Goal: Task Accomplishment & Management: Manage account settings

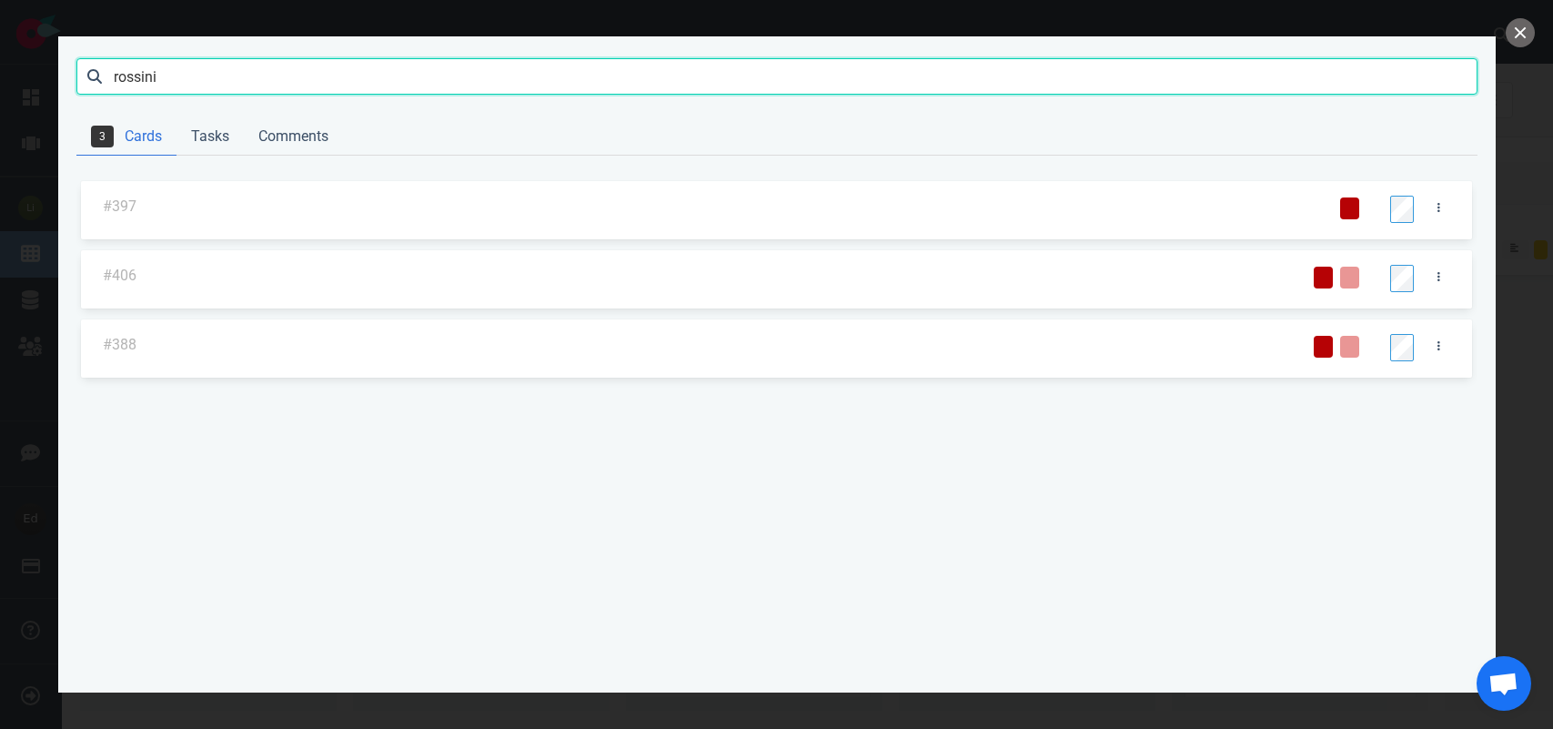
click at [134, 82] on input "rossini" at bounding box center [776, 76] width 1401 height 36
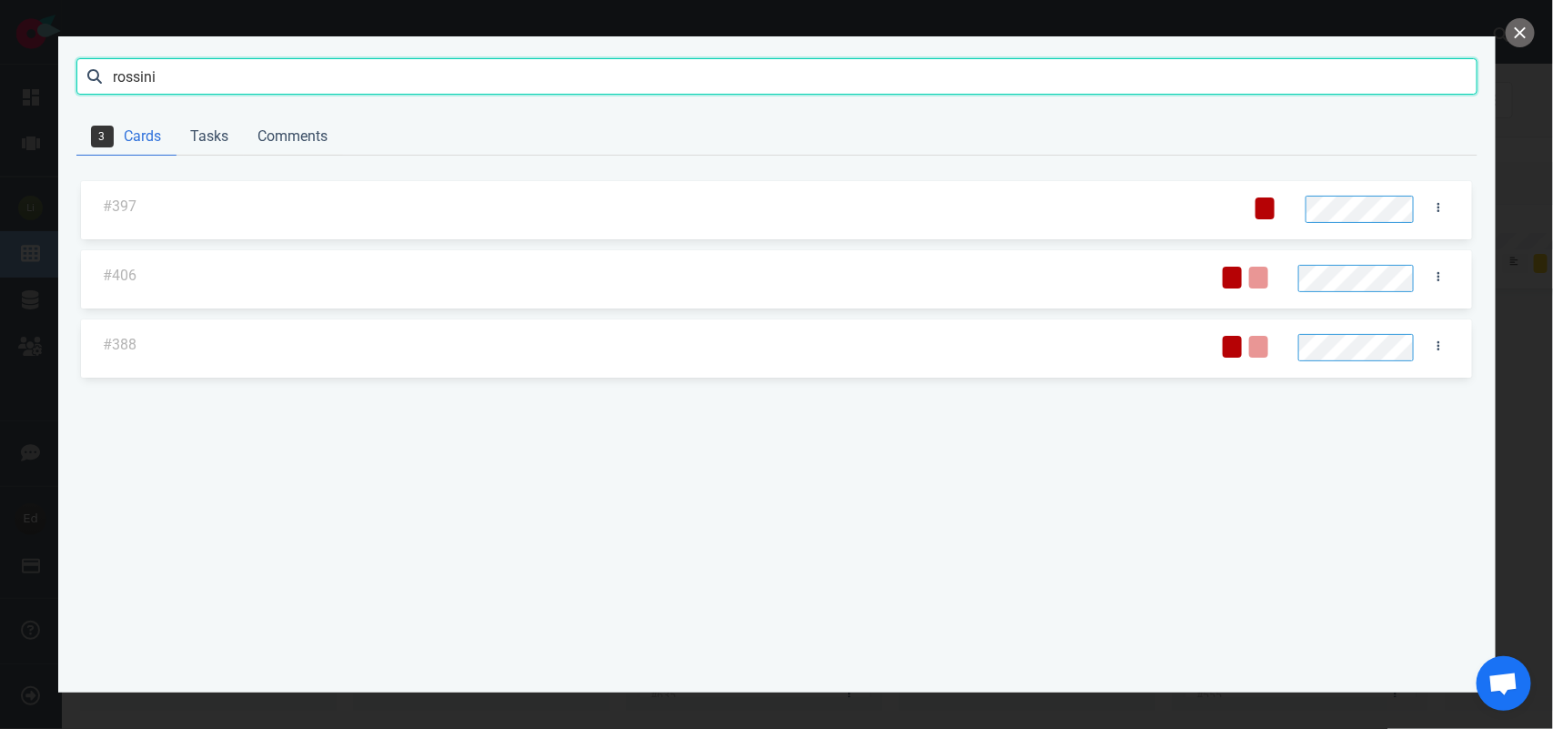
click at [134, 82] on input "rossini" at bounding box center [776, 76] width 1401 height 36
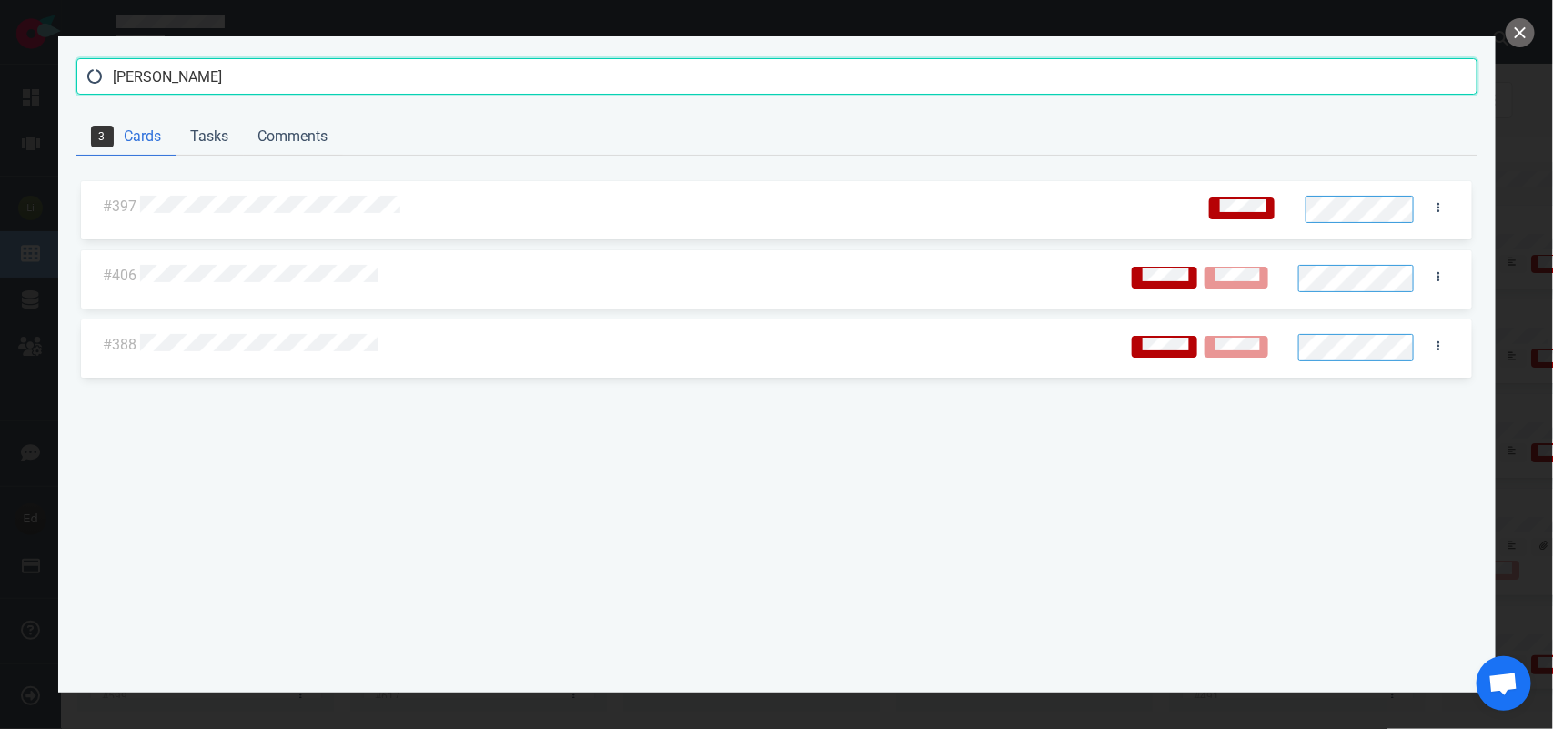
type input "[PERSON_NAME]"
click button "Search" at bounding box center [0, 0] width 0 height 0
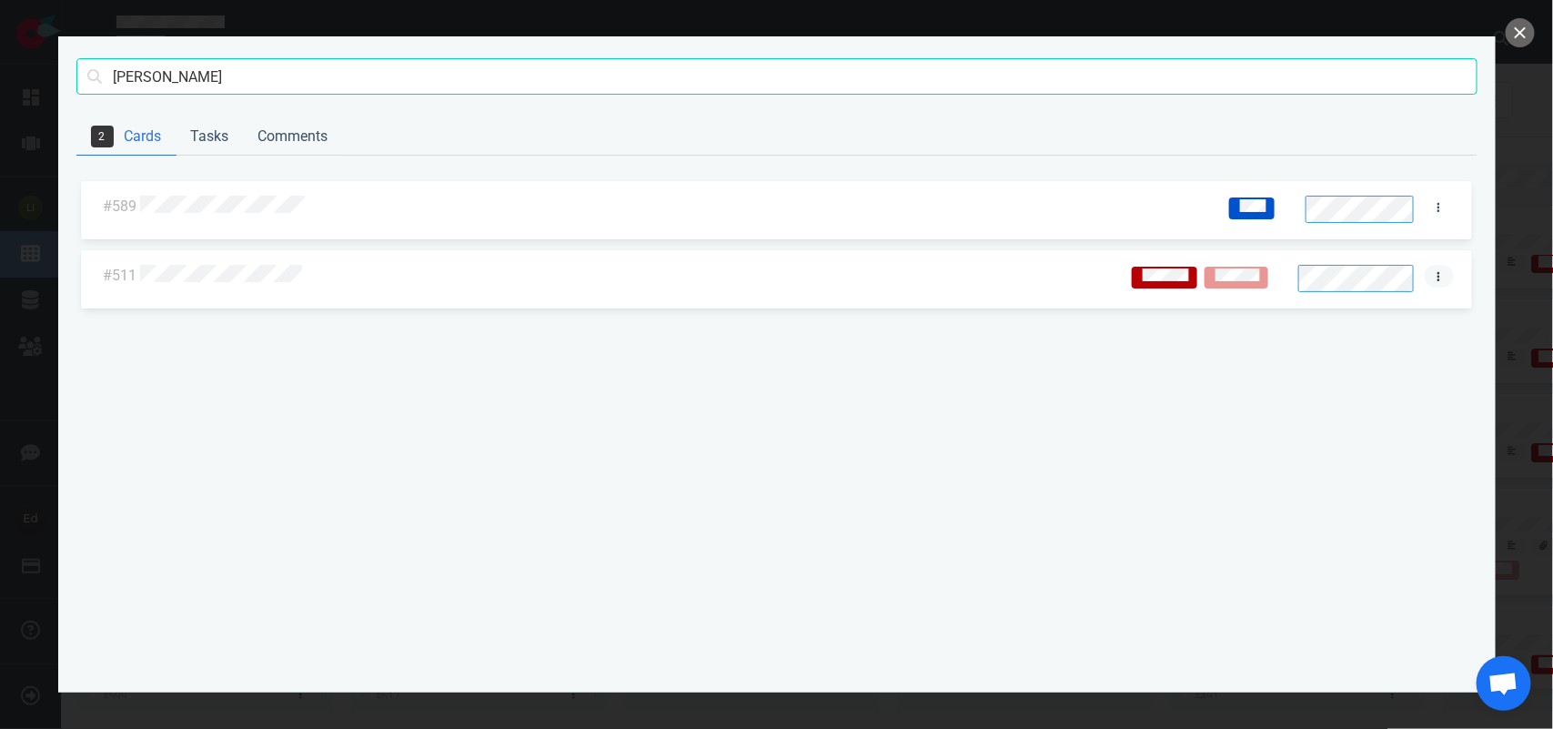
click at [1431, 278] on link at bounding box center [1439, 276] width 29 height 23
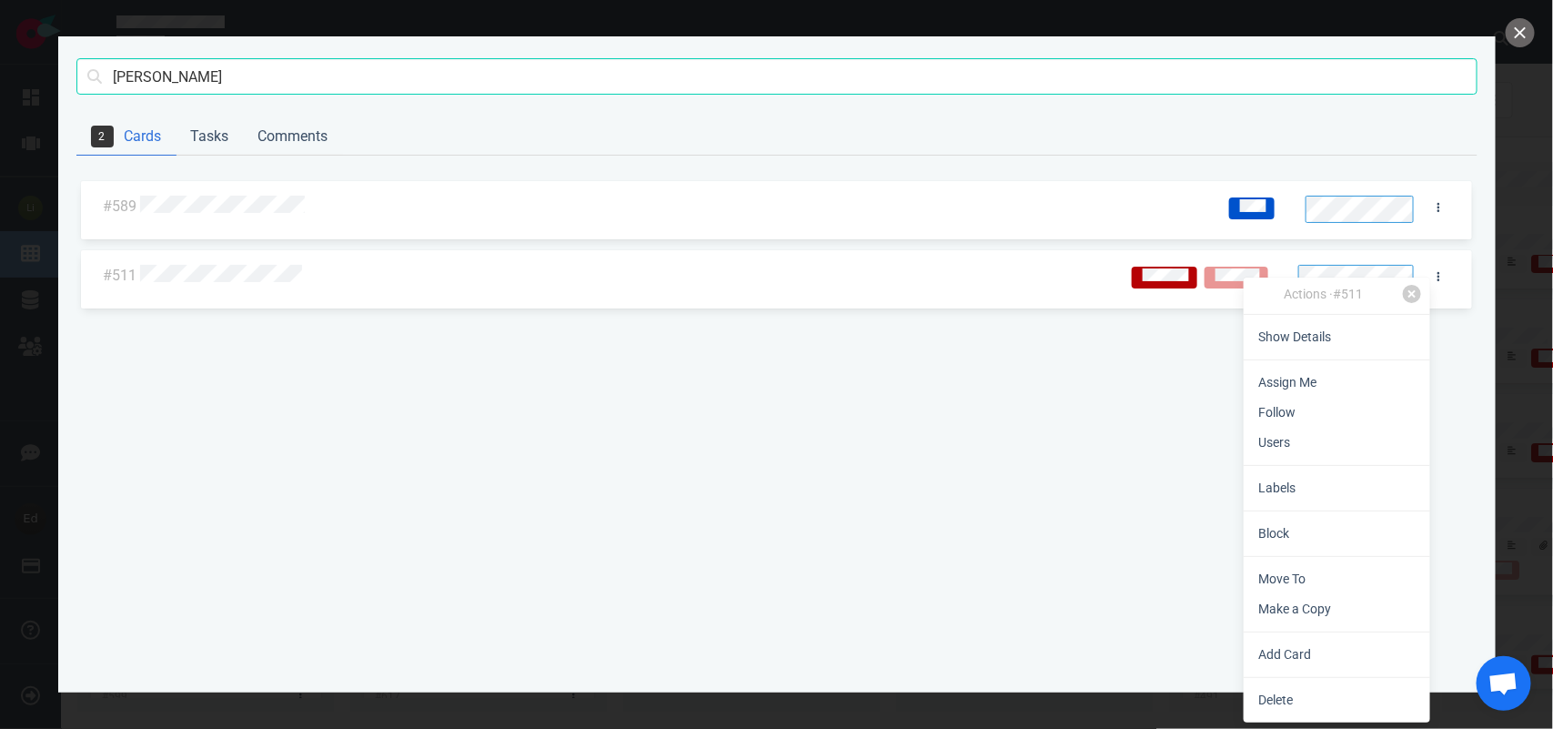
click at [1015, 423] on div "#589 #511" at bounding box center [776, 425] width 1401 height 496
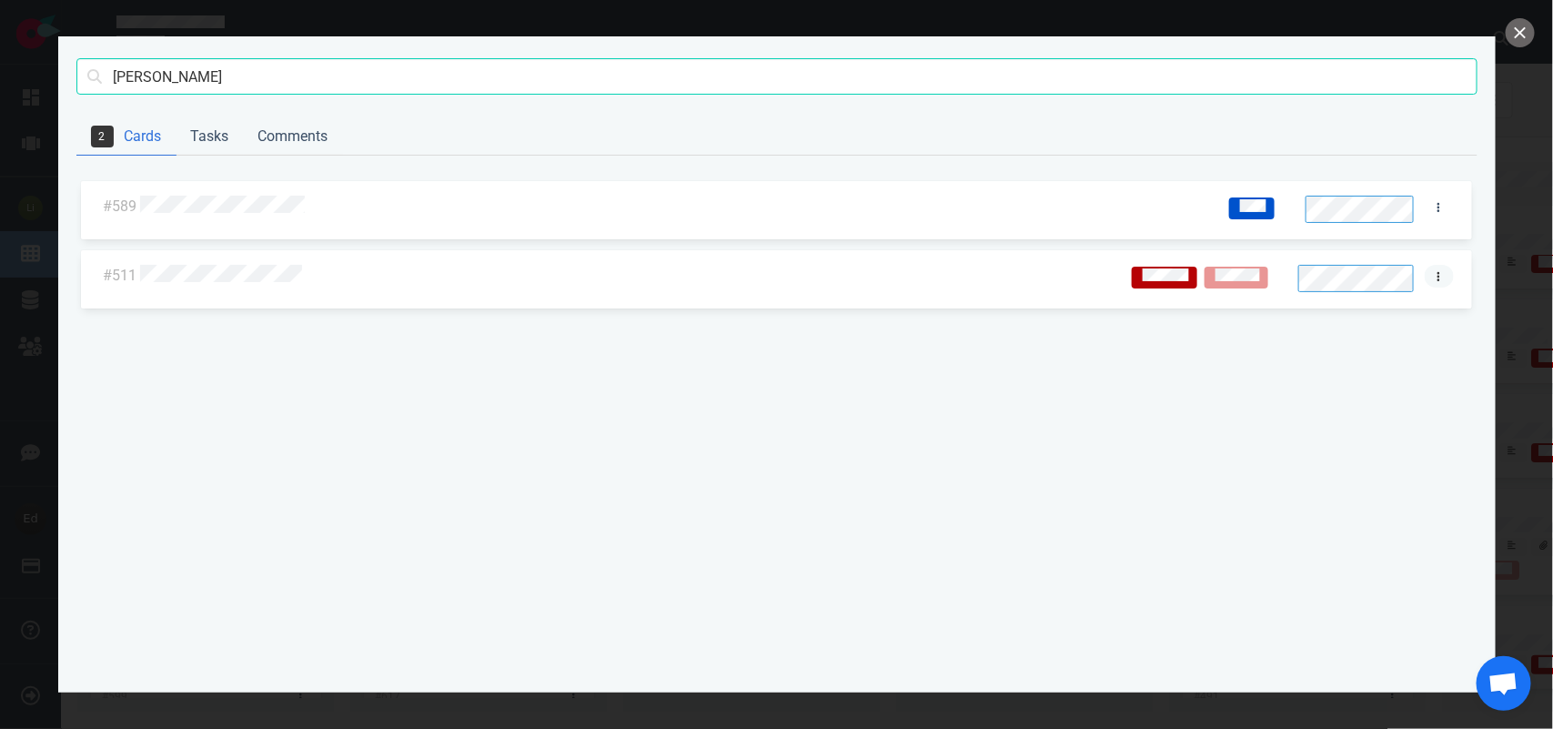
click at [1435, 280] on link at bounding box center [1439, 276] width 29 height 23
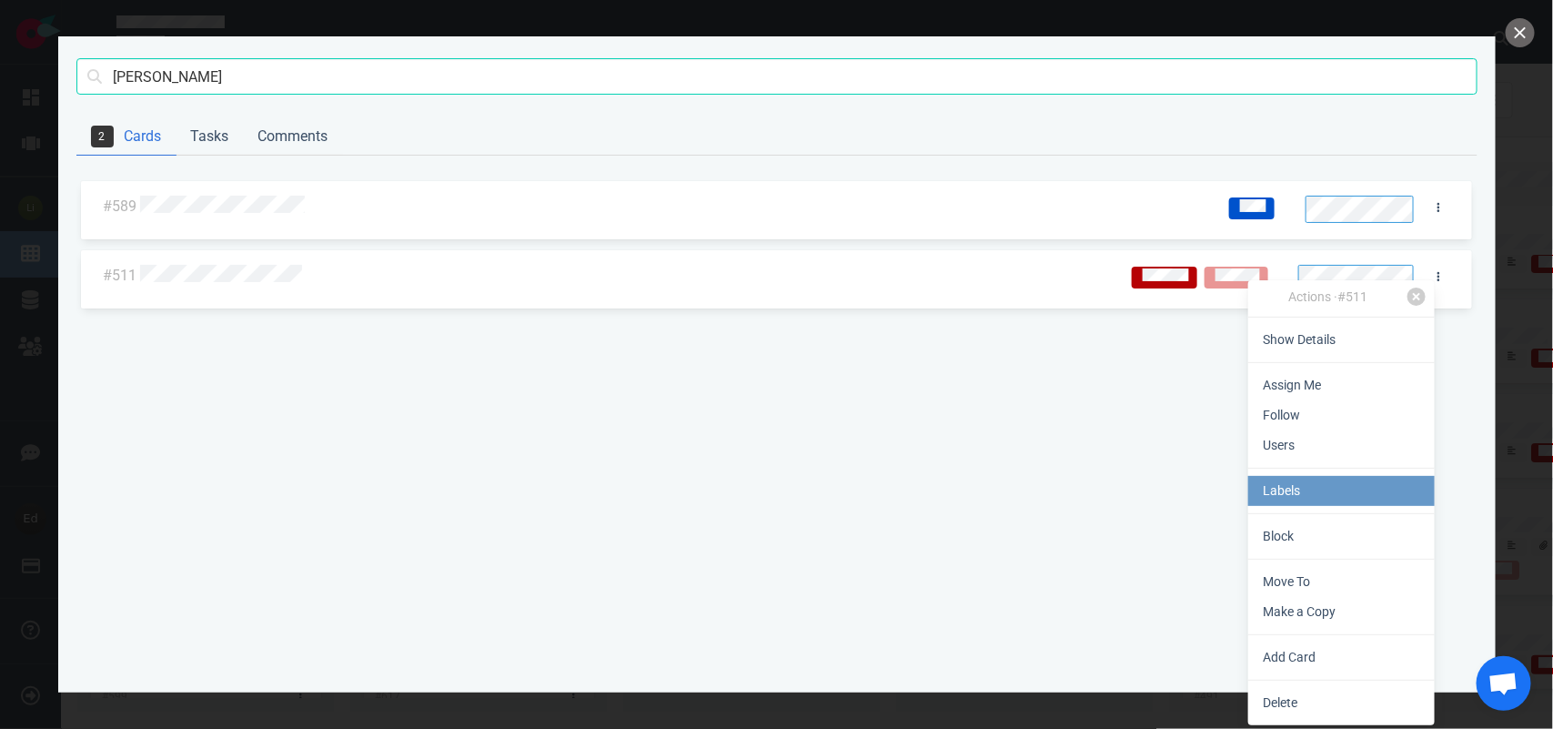
click at [1303, 494] on link "Labels" at bounding box center [1342, 491] width 187 height 30
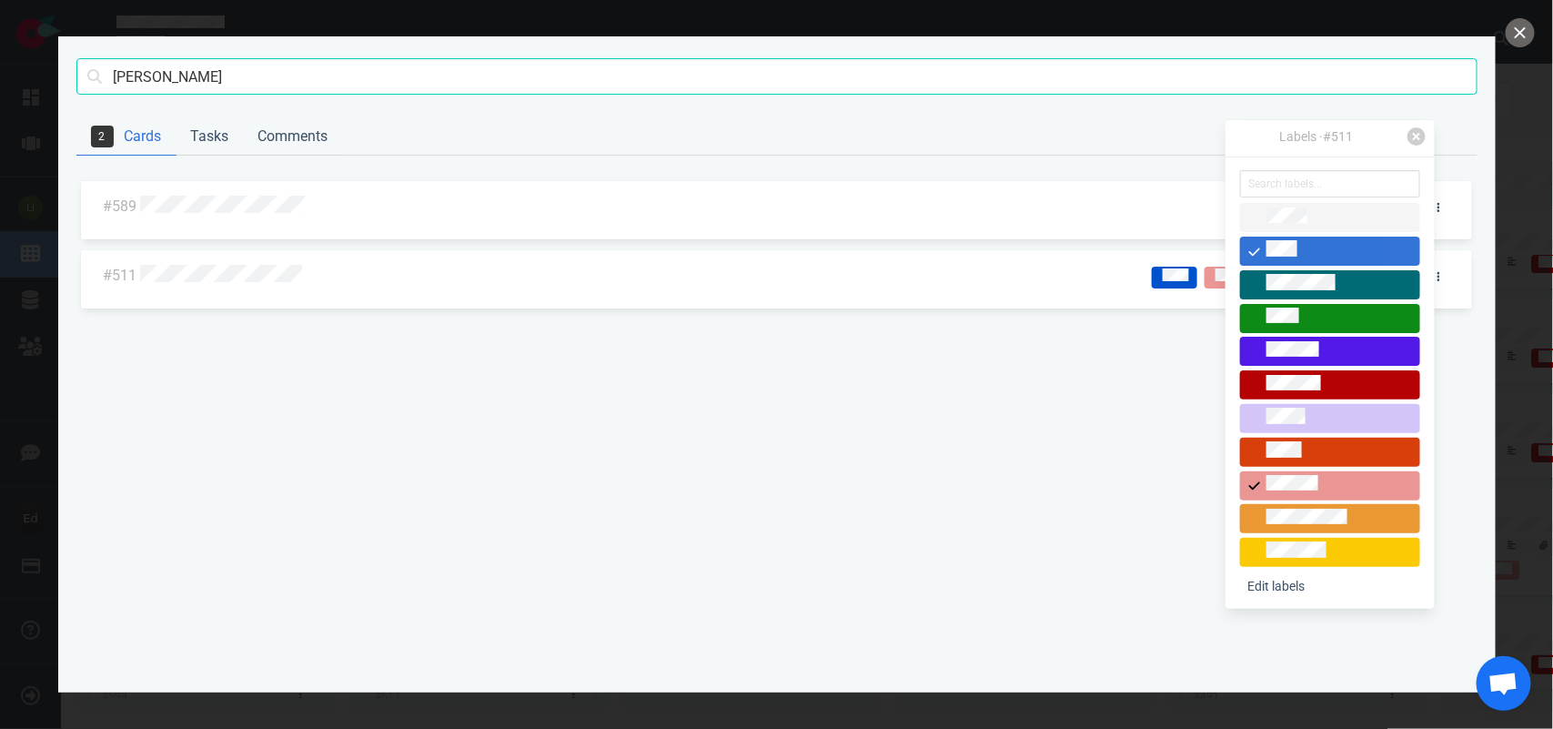
drag, startPoint x: 1253, startPoint y: 252, endPoint x: 1262, endPoint y: 256, distance: 9.8
click at [1254, 252] on icon at bounding box center [1255, 252] width 11 height 8
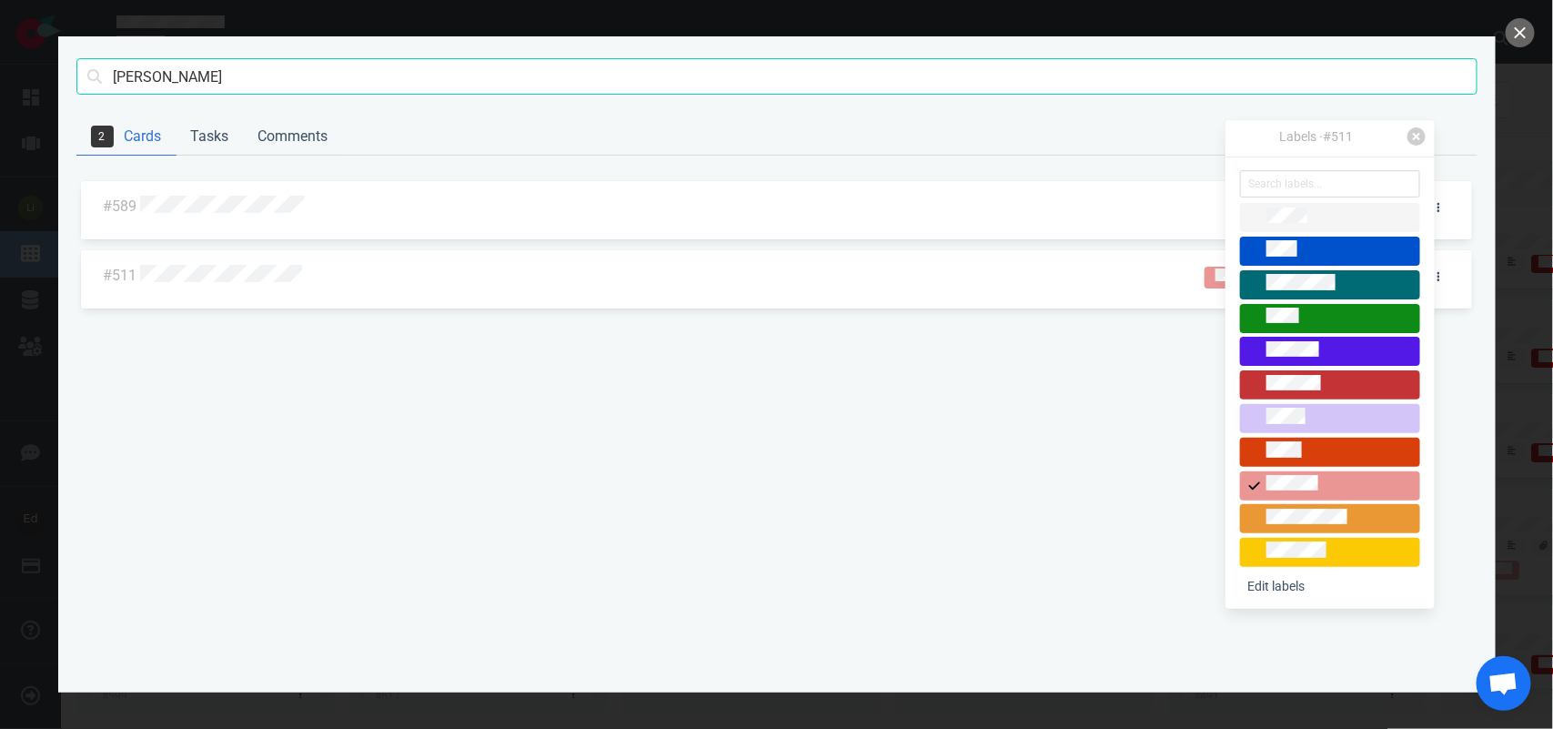
click at [1265, 385] on div at bounding box center [1331, 386] width 164 height 22
click at [1049, 379] on div "#589 #511" at bounding box center [776, 425] width 1401 height 496
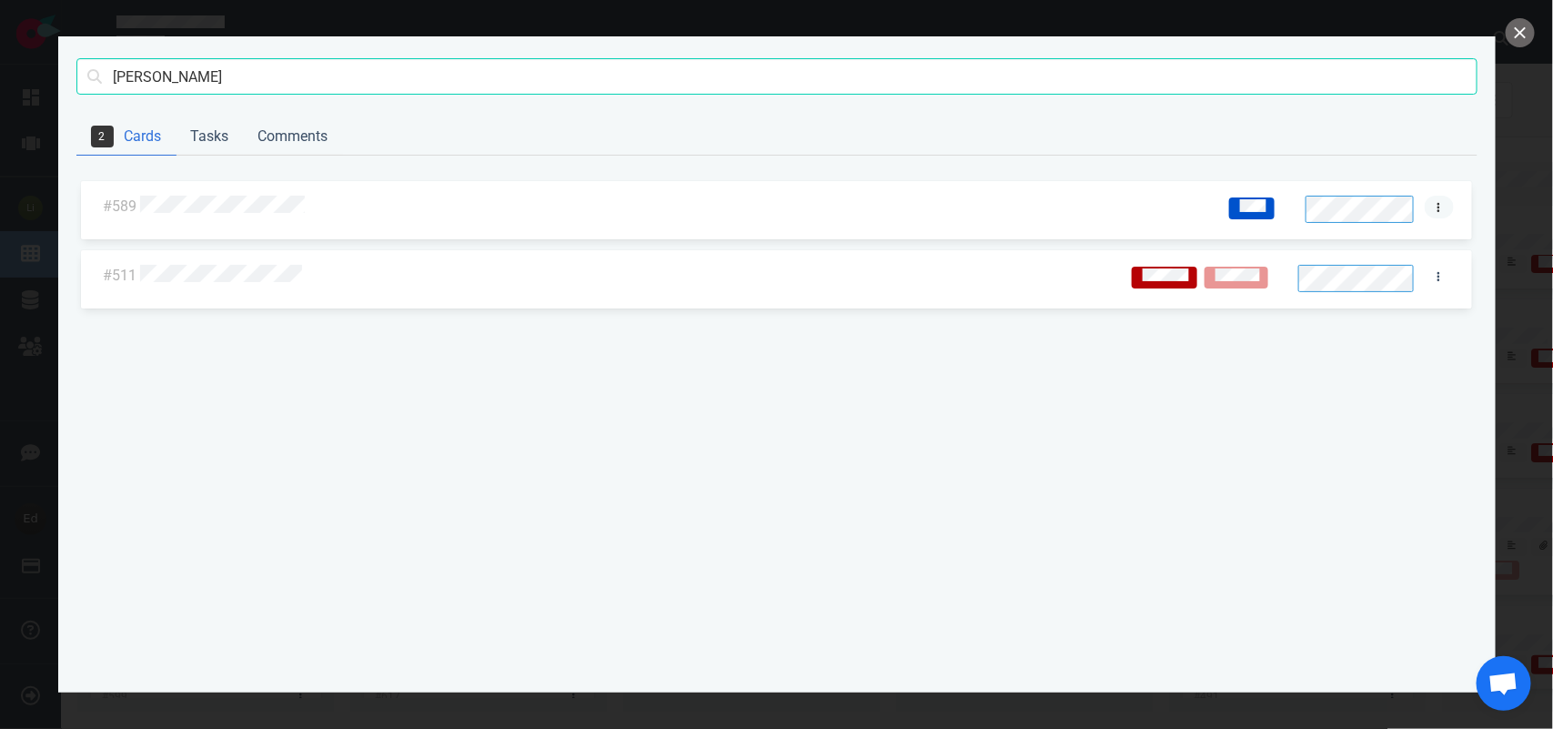
click at [1432, 202] on link at bounding box center [1439, 207] width 29 height 23
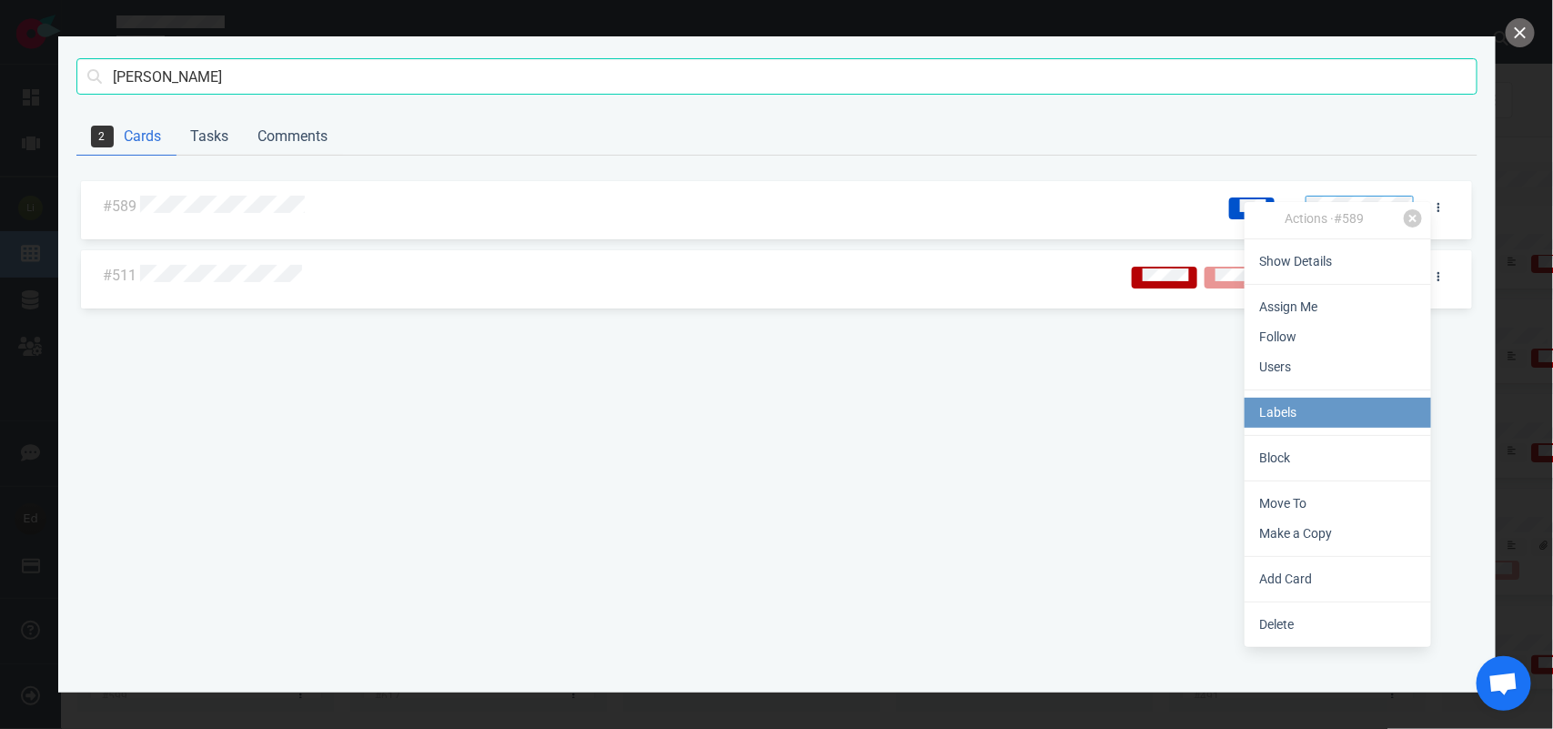
click at [1302, 414] on link "Labels" at bounding box center [1338, 413] width 187 height 30
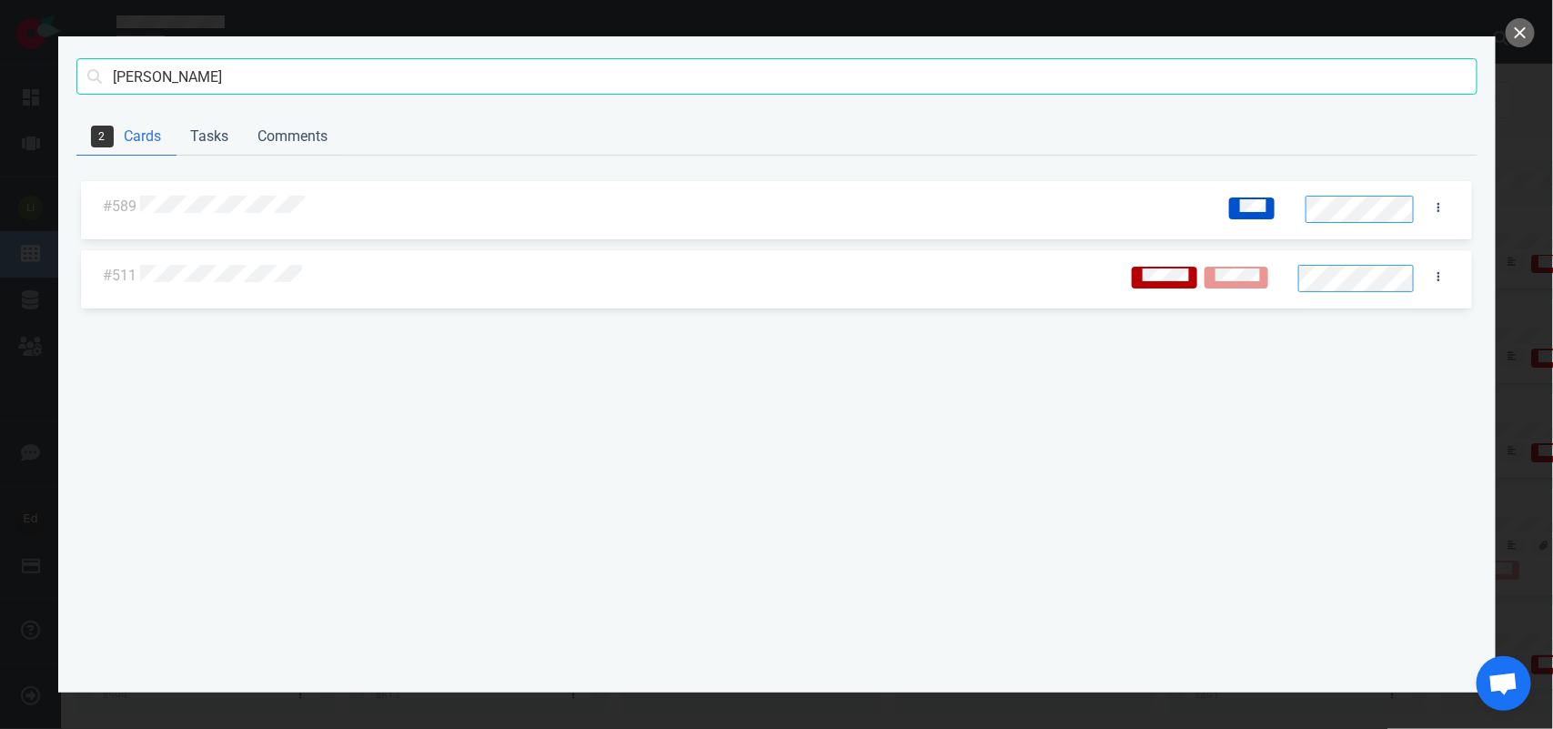
click at [976, 329] on div "#589 #511" at bounding box center [776, 425] width 1401 height 496
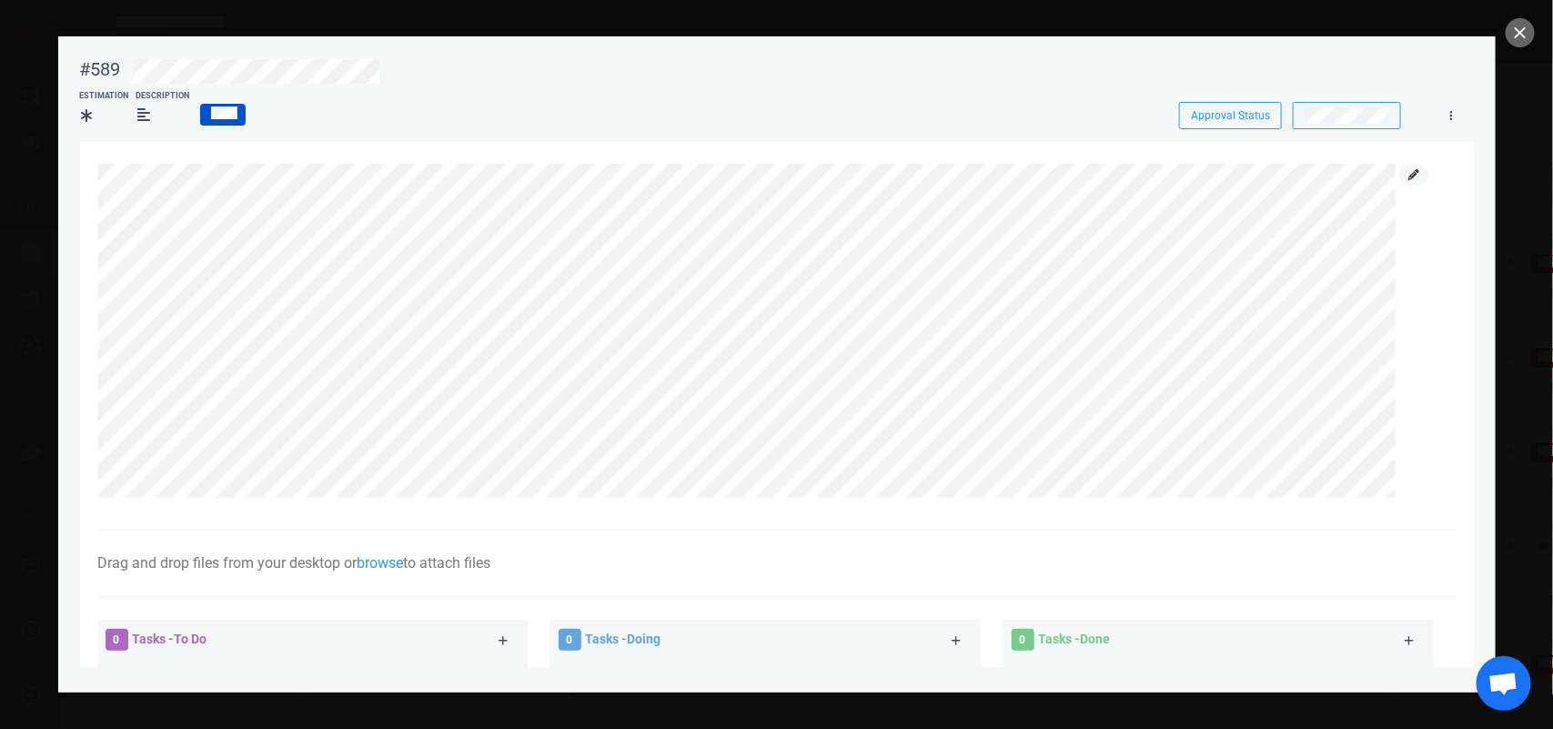
click at [1417, 168] on link at bounding box center [1414, 175] width 29 height 23
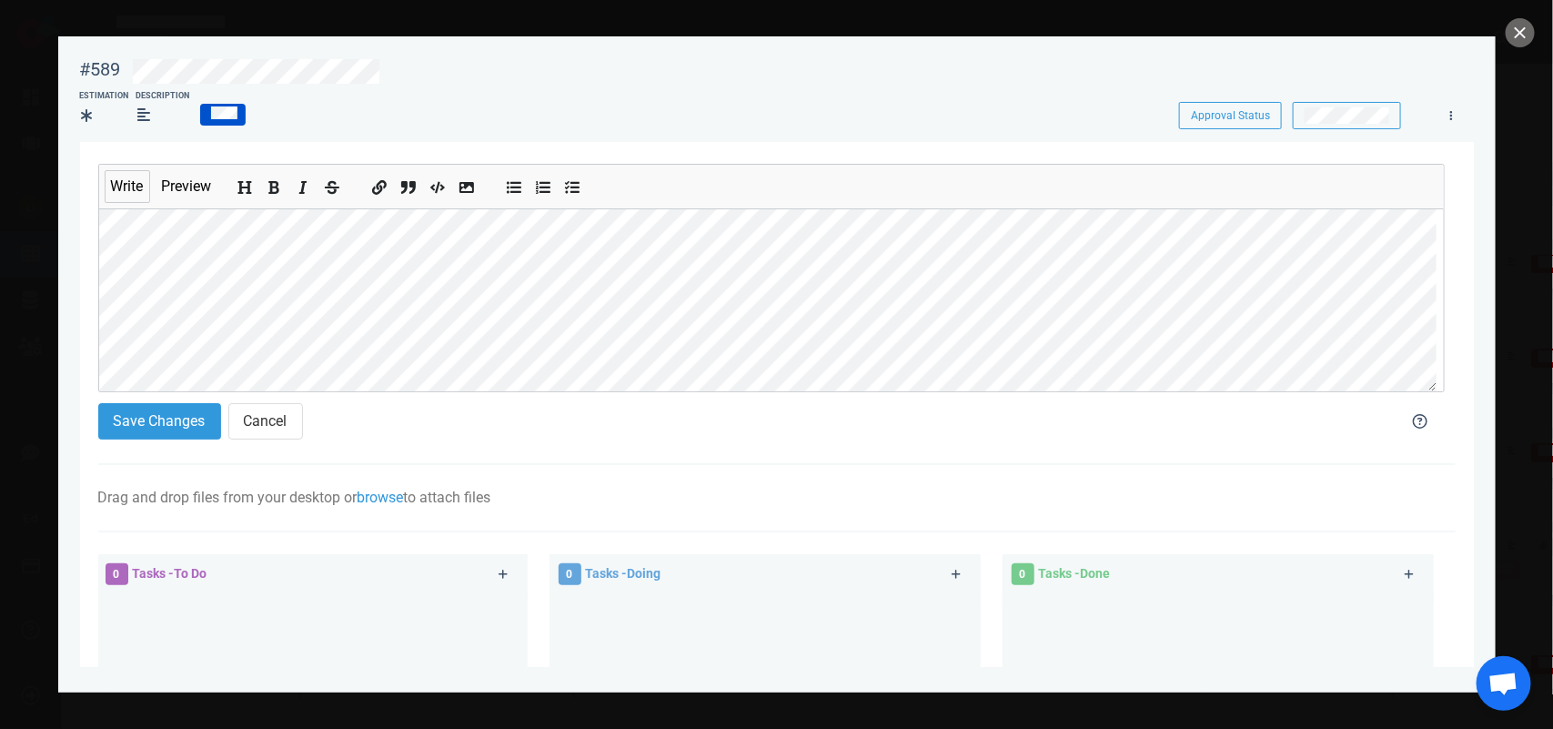
scroll to position [71, 0]
click at [1513, 33] on button "close" at bounding box center [1520, 32] width 29 height 29
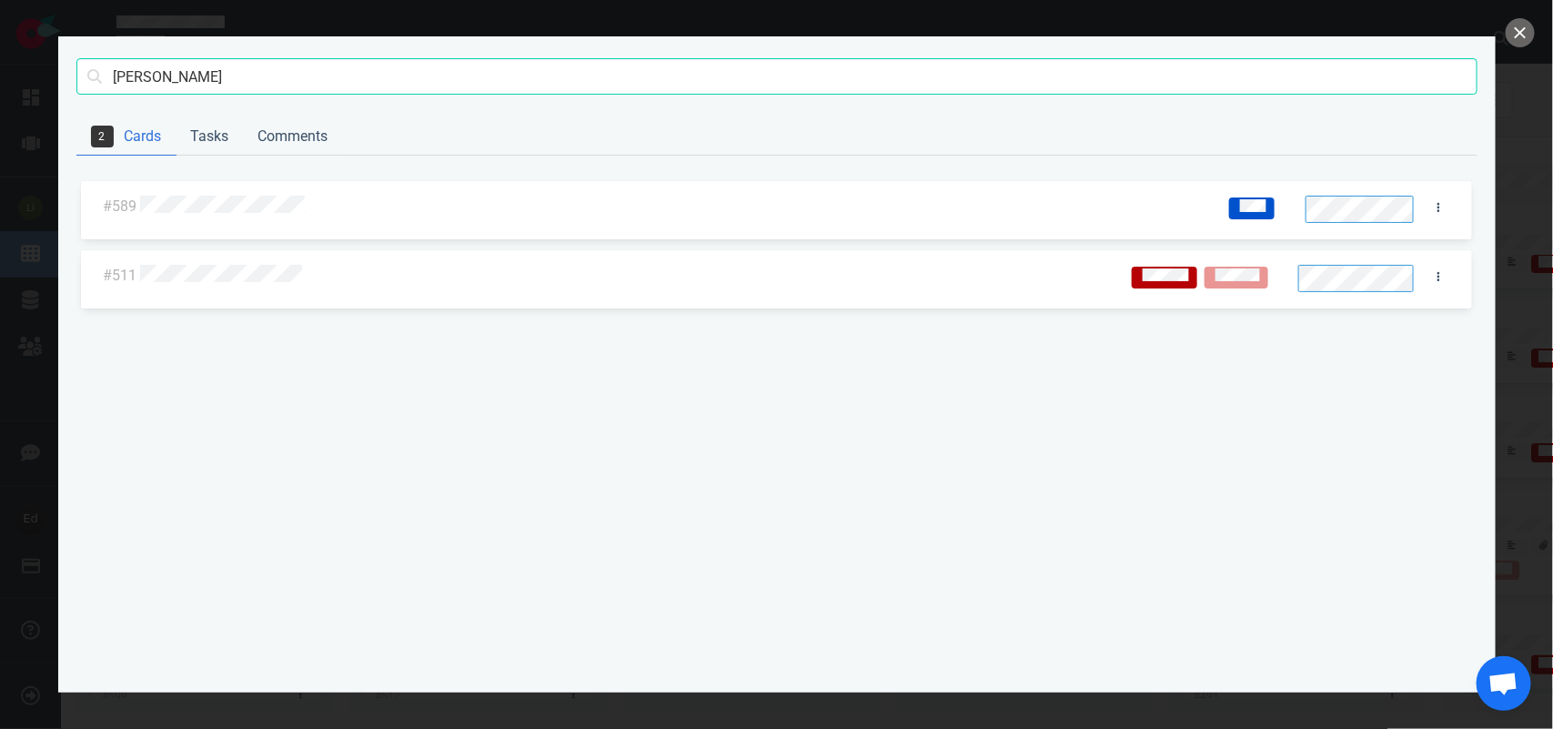
click at [280, 218] on div at bounding box center [675, 207] width 1076 height 44
click at [278, 216] on div at bounding box center [672, 208] width 1065 height 24
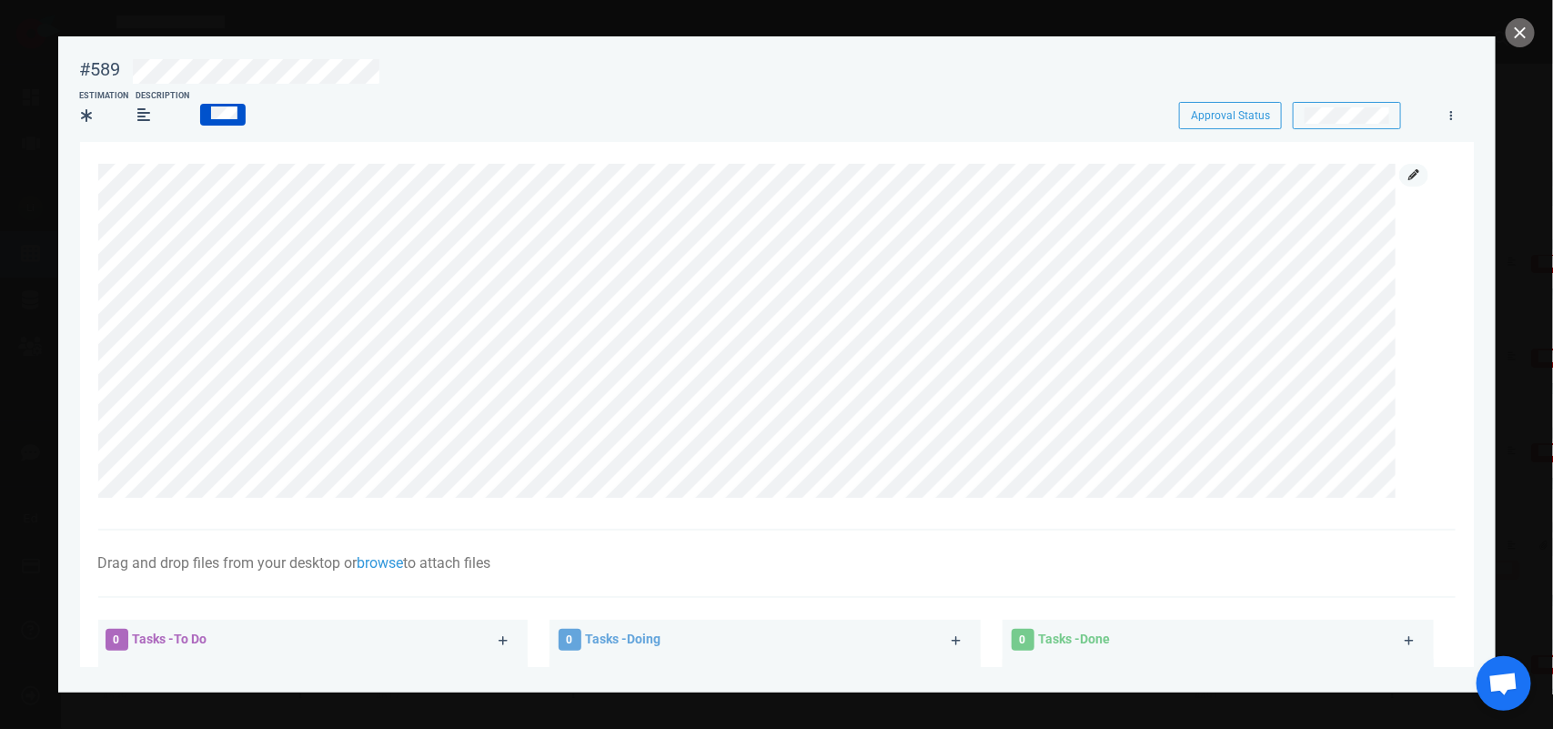
click at [1415, 175] on icon at bounding box center [1414, 174] width 11 height 11
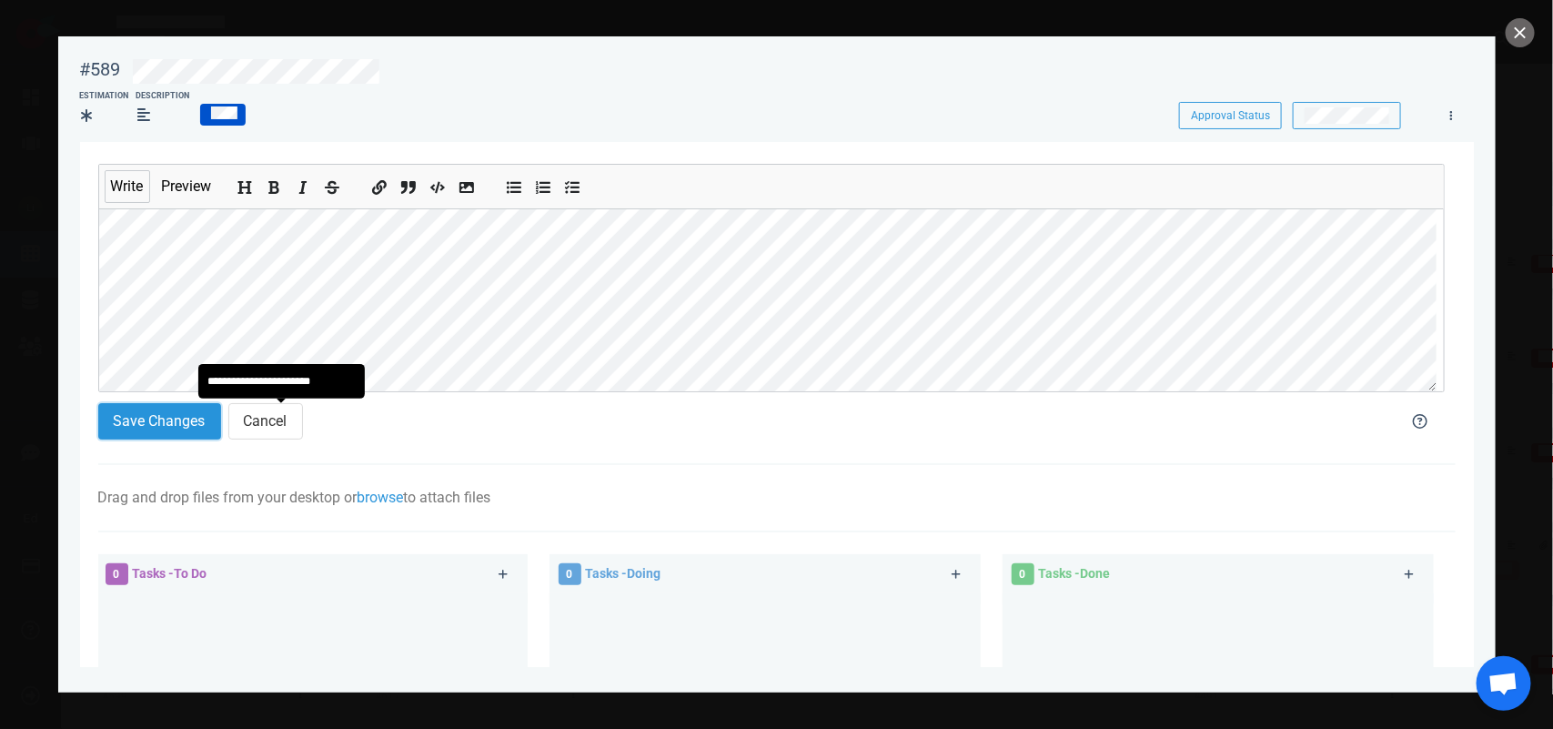
click at [197, 414] on button "Save Changes" at bounding box center [159, 421] width 123 height 36
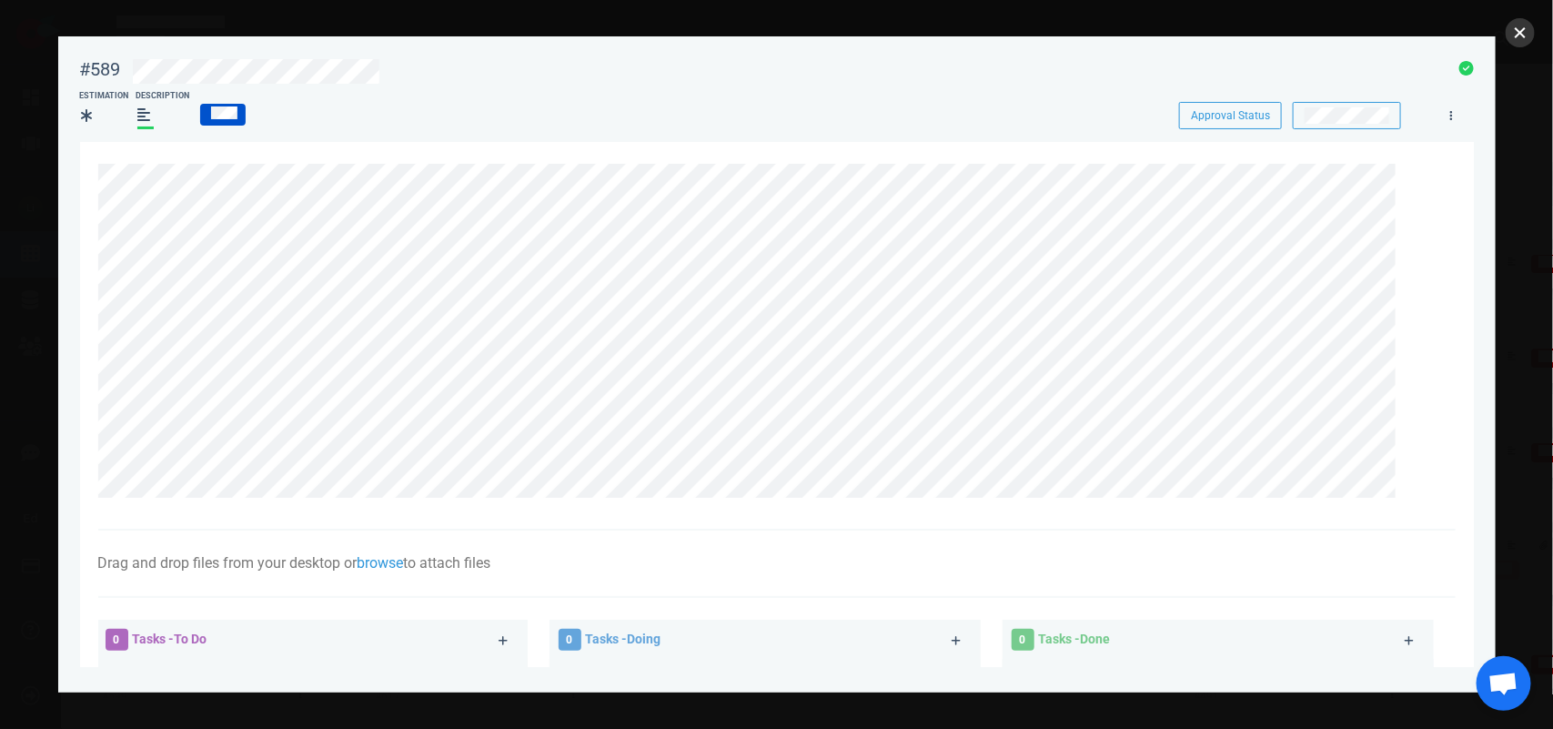
click at [1523, 25] on button "close" at bounding box center [1520, 32] width 29 height 29
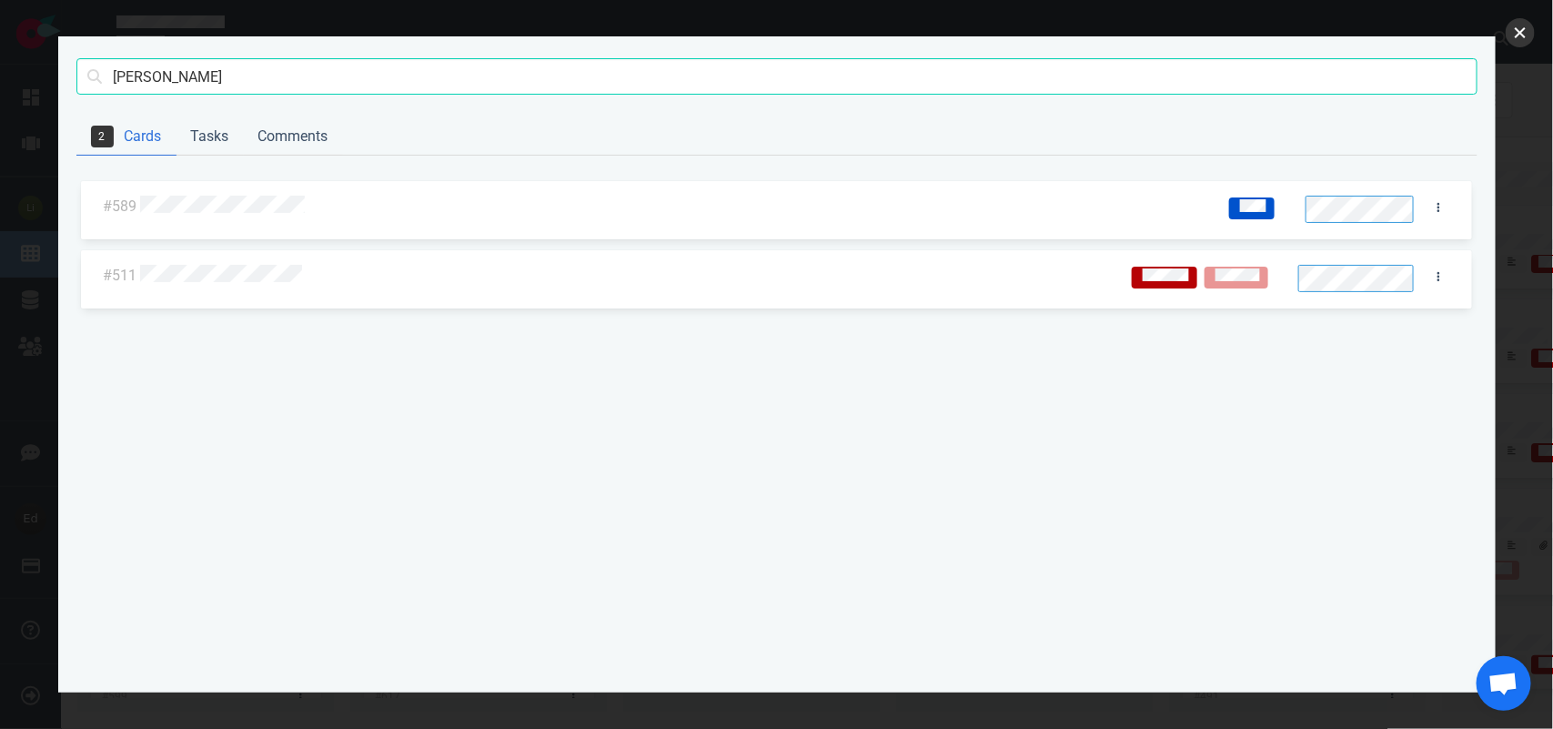
click at [1522, 38] on button "close" at bounding box center [1520, 32] width 29 height 29
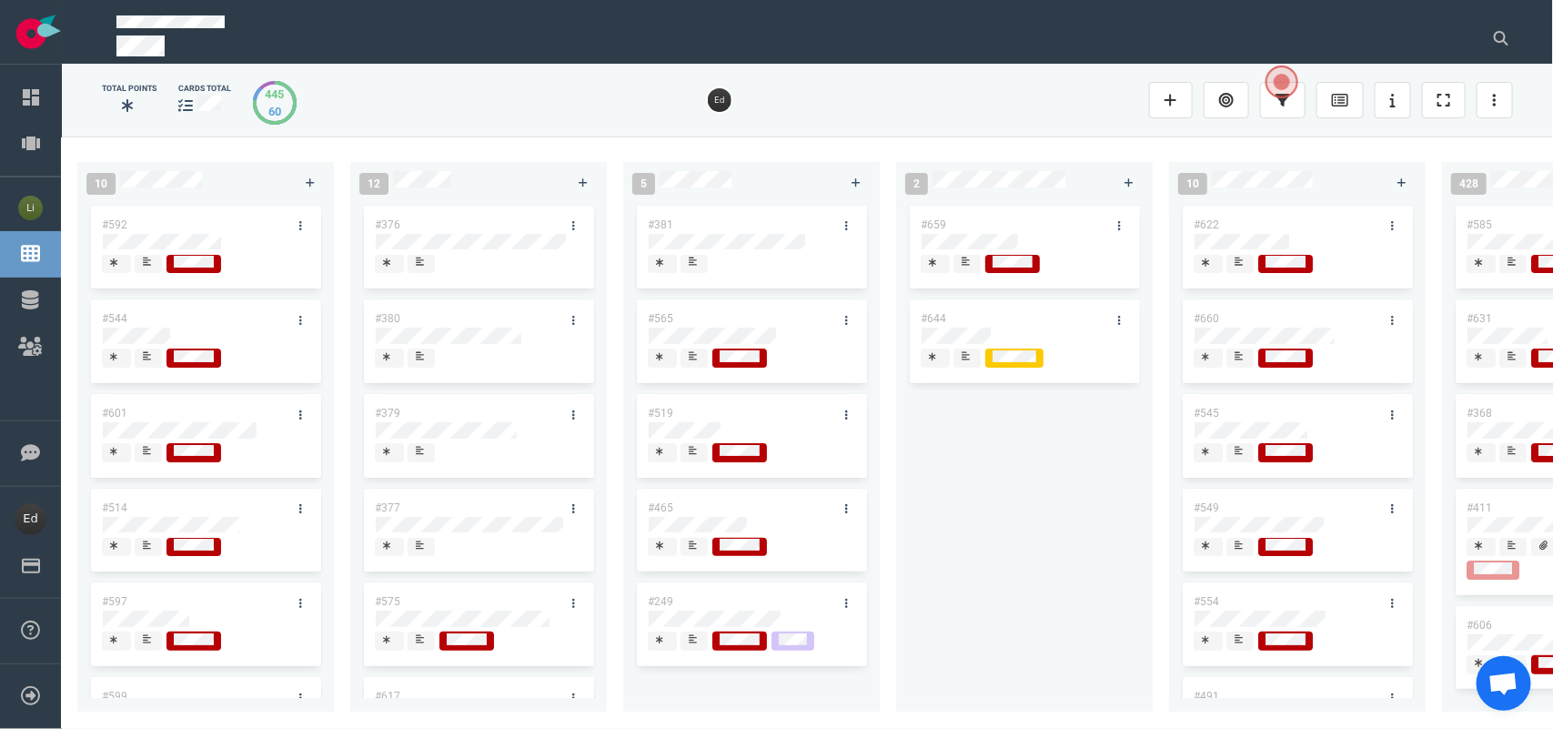
click at [685, 356] on span at bounding box center [694, 358] width 27 height 19
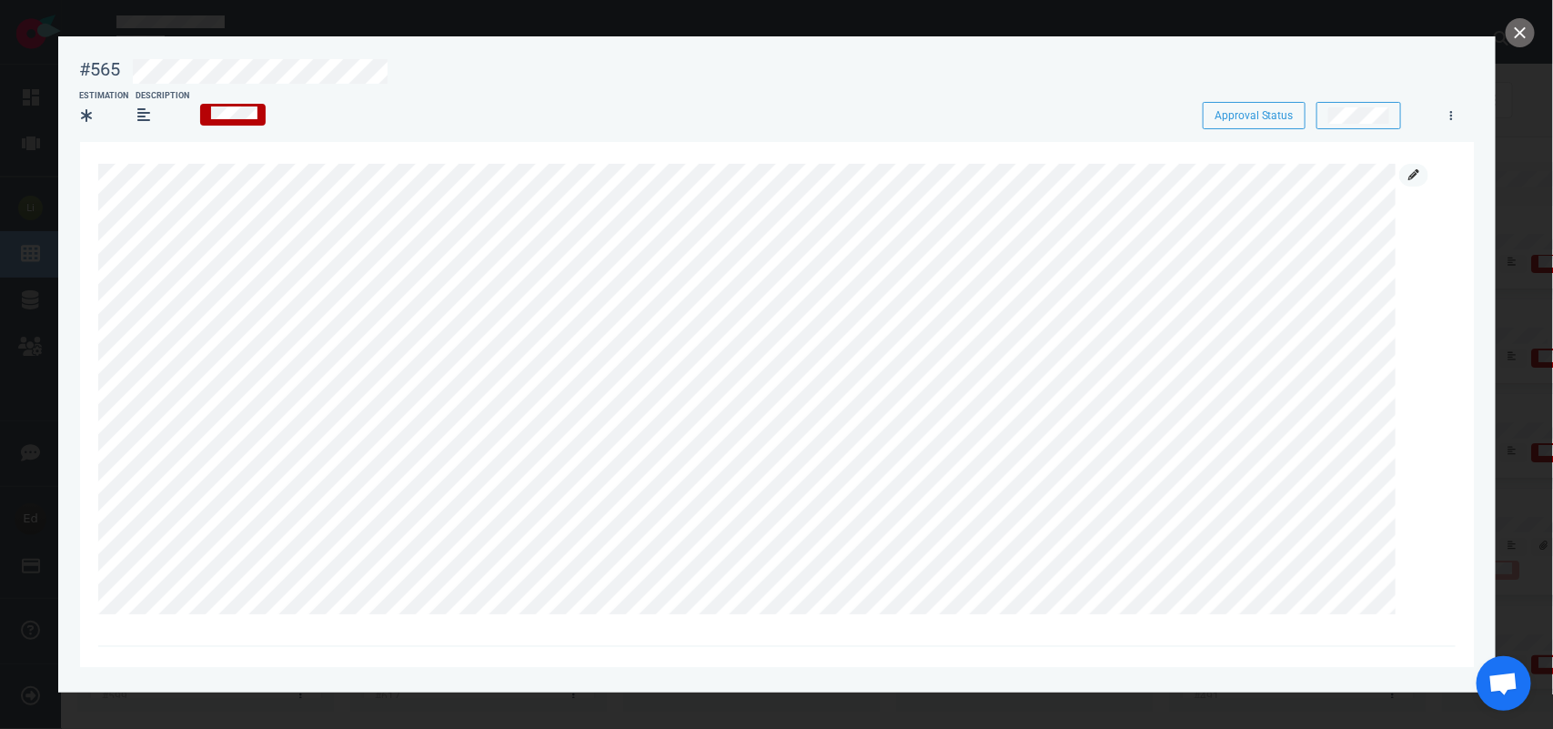
click at [1415, 176] on icon at bounding box center [1414, 174] width 11 height 11
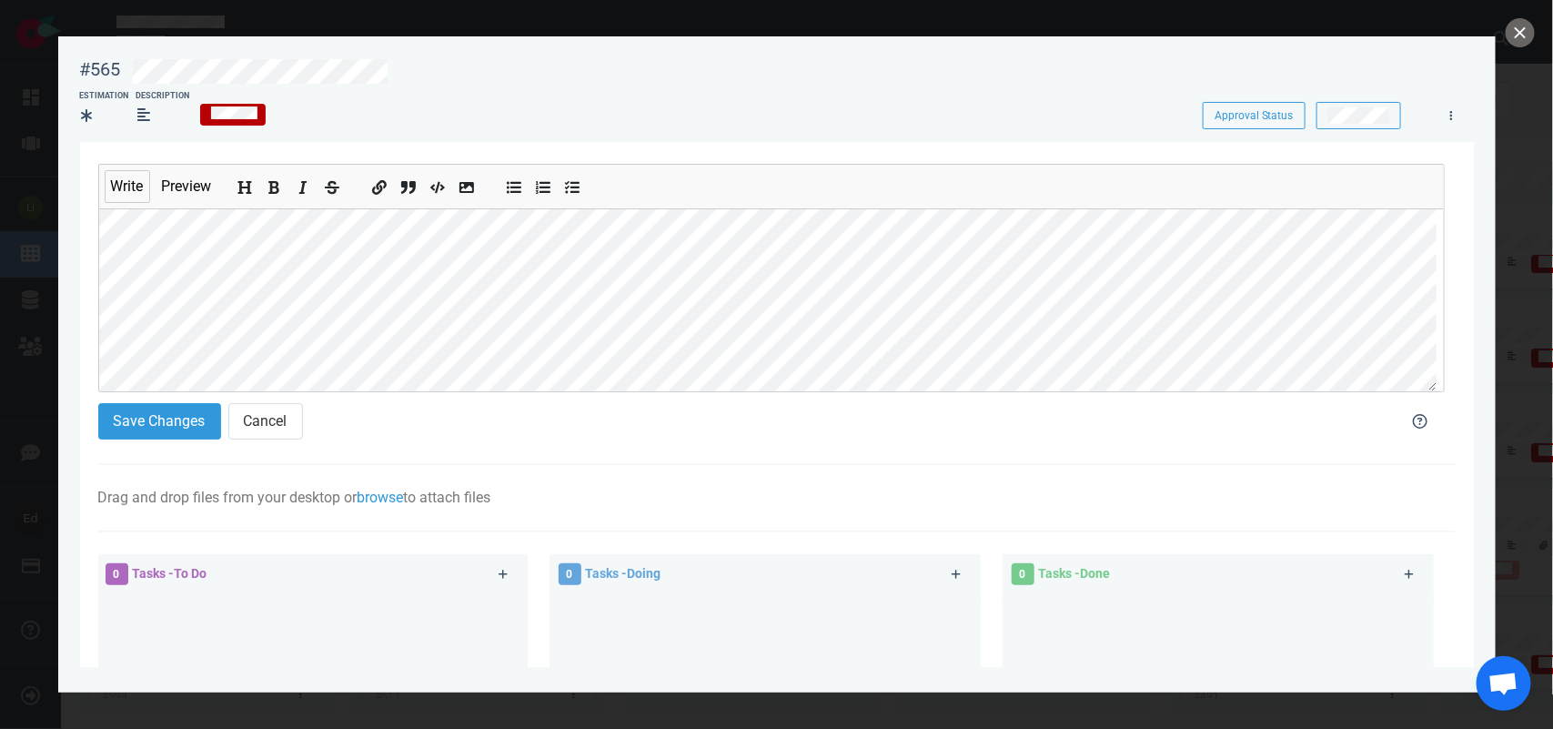
scroll to position [228, 0]
click at [144, 434] on button "Save Changes" at bounding box center [159, 421] width 123 height 36
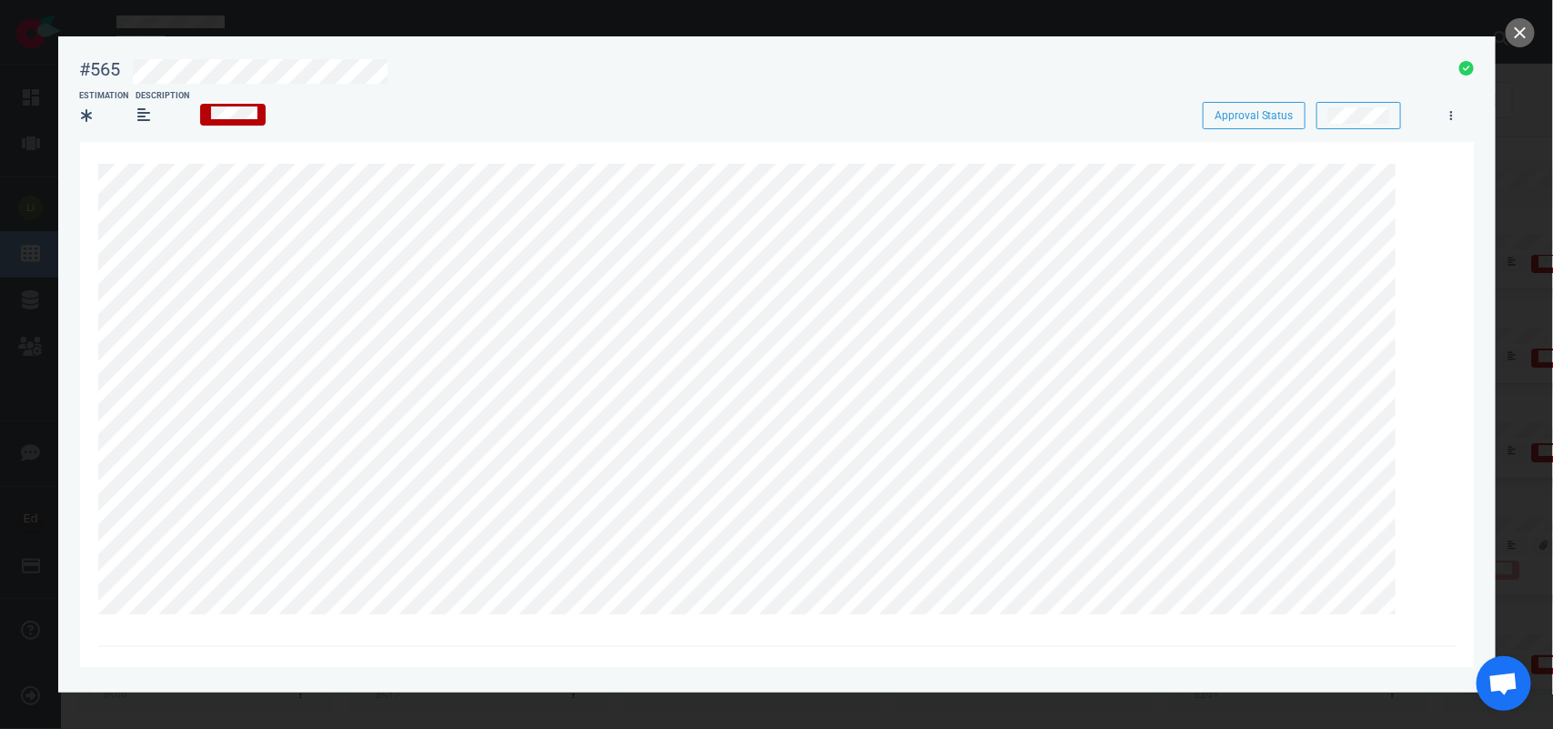
click at [1412, 160] on div at bounding box center [777, 395] width 1358 height 506
click at [1409, 170] on icon at bounding box center [1414, 174] width 11 height 11
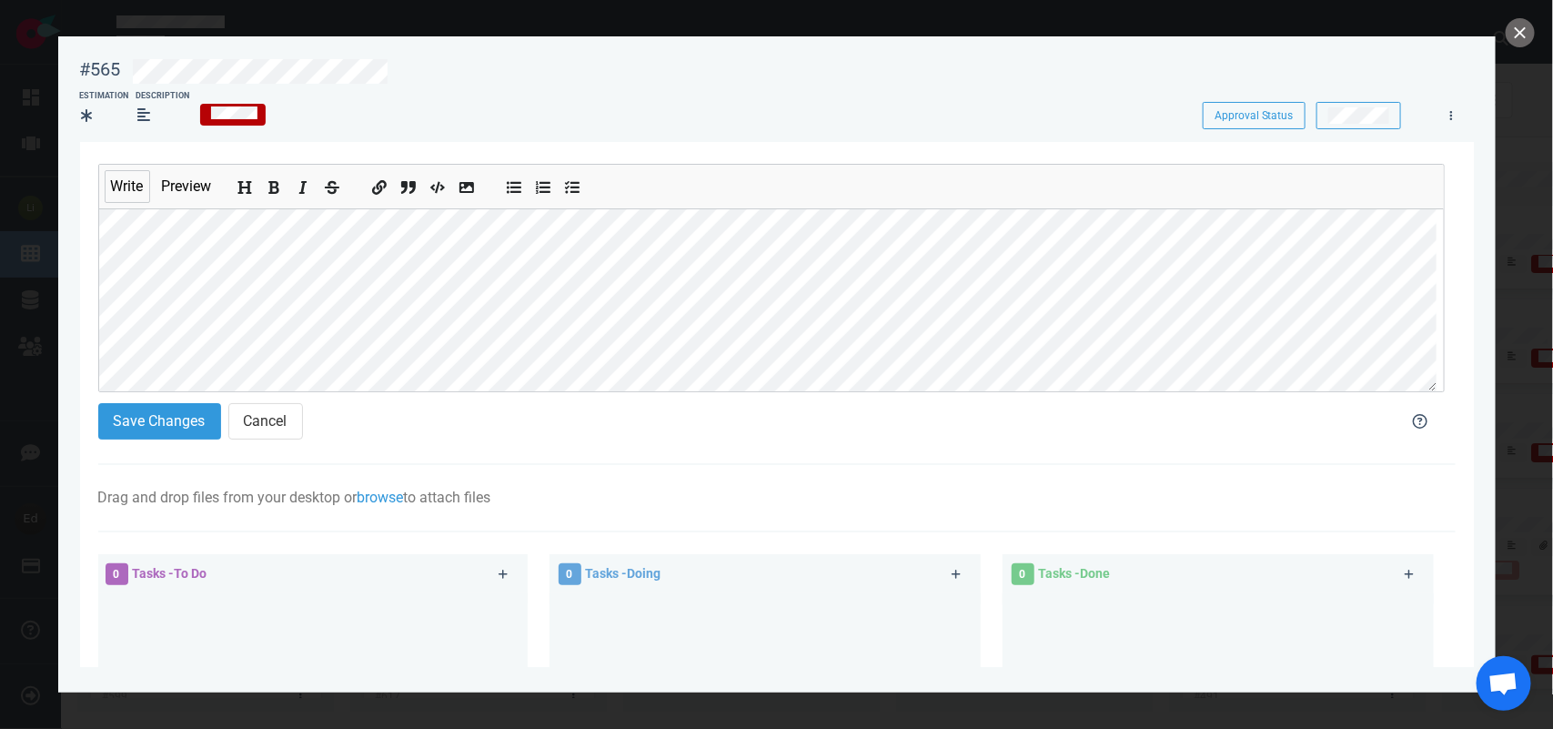
click at [94, 285] on section "Write Preview Save Changes Cancel Drag and drop files from your desktop or brow…" at bounding box center [777, 574] width 1394 height 865
click at [148, 401] on div "Save Changes Cancel" at bounding box center [737, 421] width 1300 height 58
click at [155, 417] on button "Save Changes" at bounding box center [159, 421] width 123 height 36
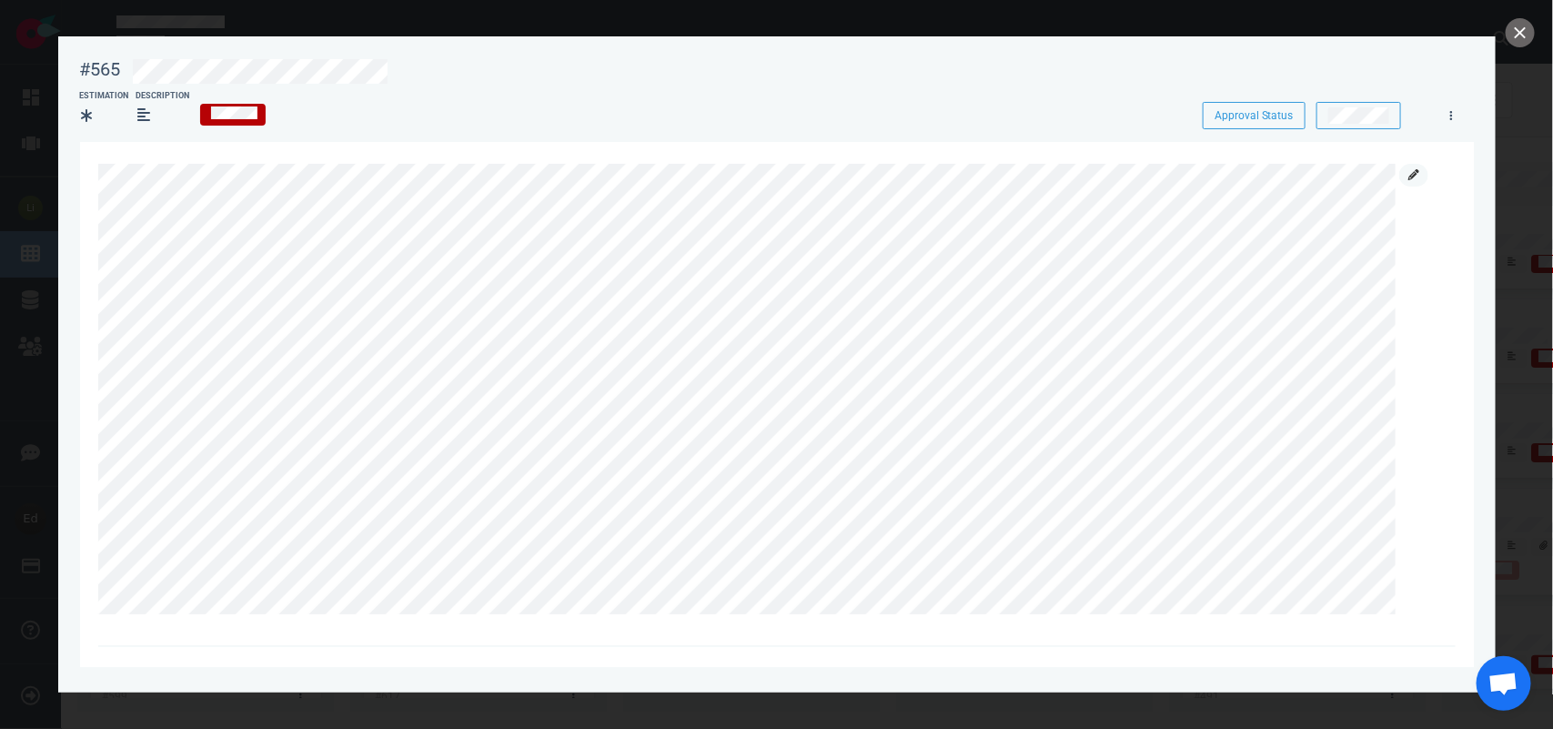
click at [1415, 173] on icon at bounding box center [1414, 174] width 11 height 11
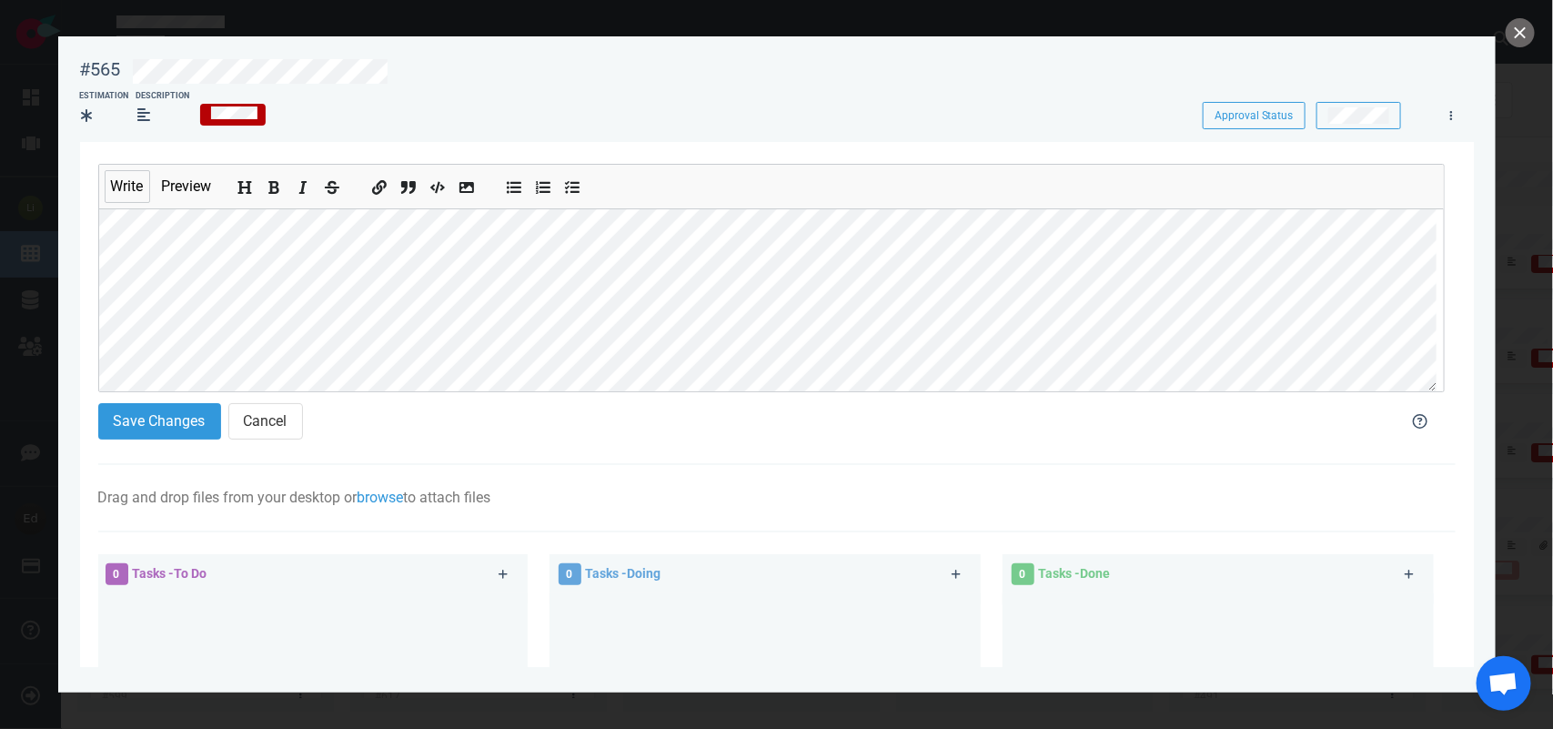
scroll to position [316, 0]
click at [282, 187] on icon "Add bold text" at bounding box center [275, 188] width 15 height 15
click at [176, 400] on div "Save Changes Cancel" at bounding box center [737, 421] width 1300 height 58
click at [171, 417] on button "Save Changes" at bounding box center [159, 421] width 123 height 36
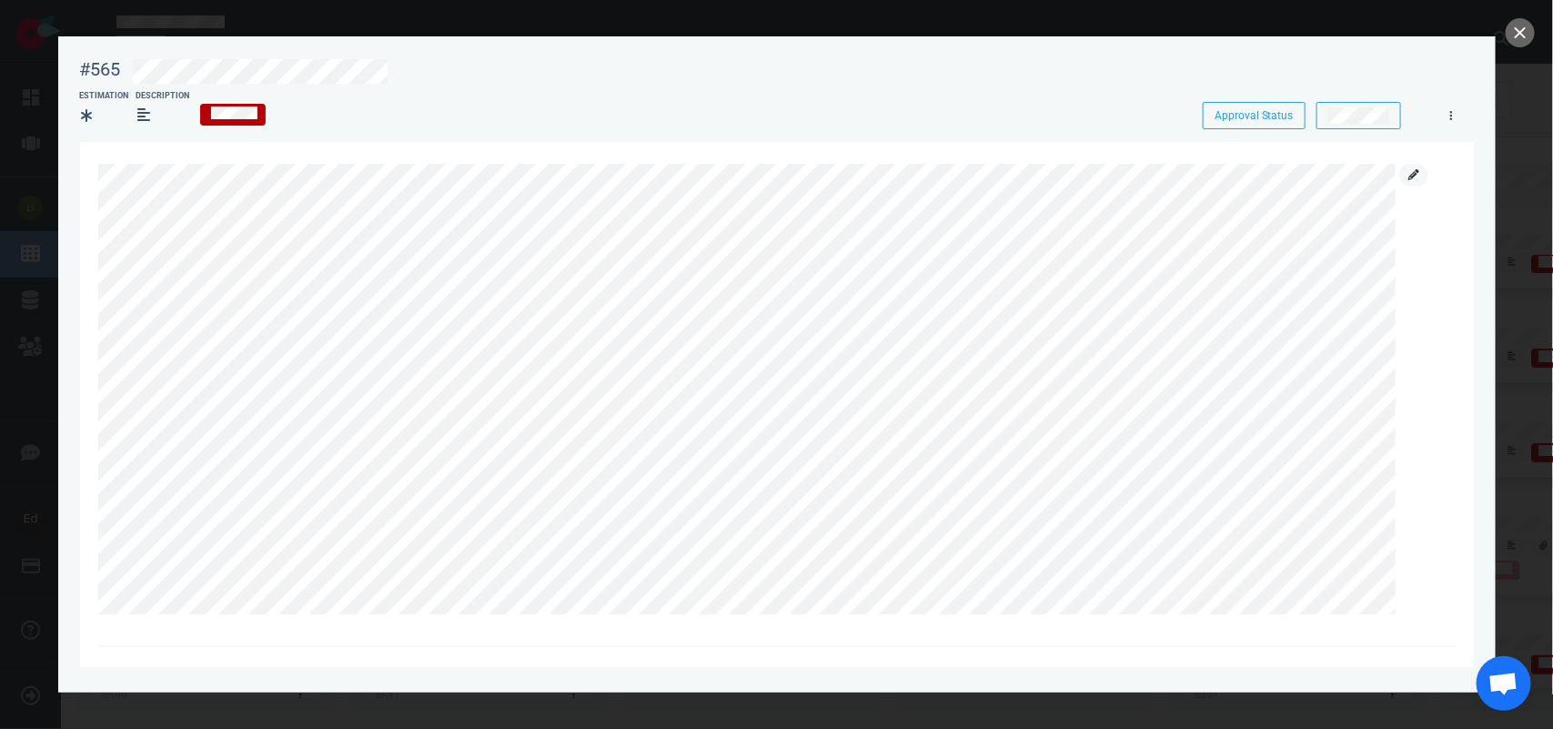
click at [1406, 170] on link at bounding box center [1414, 175] width 29 height 23
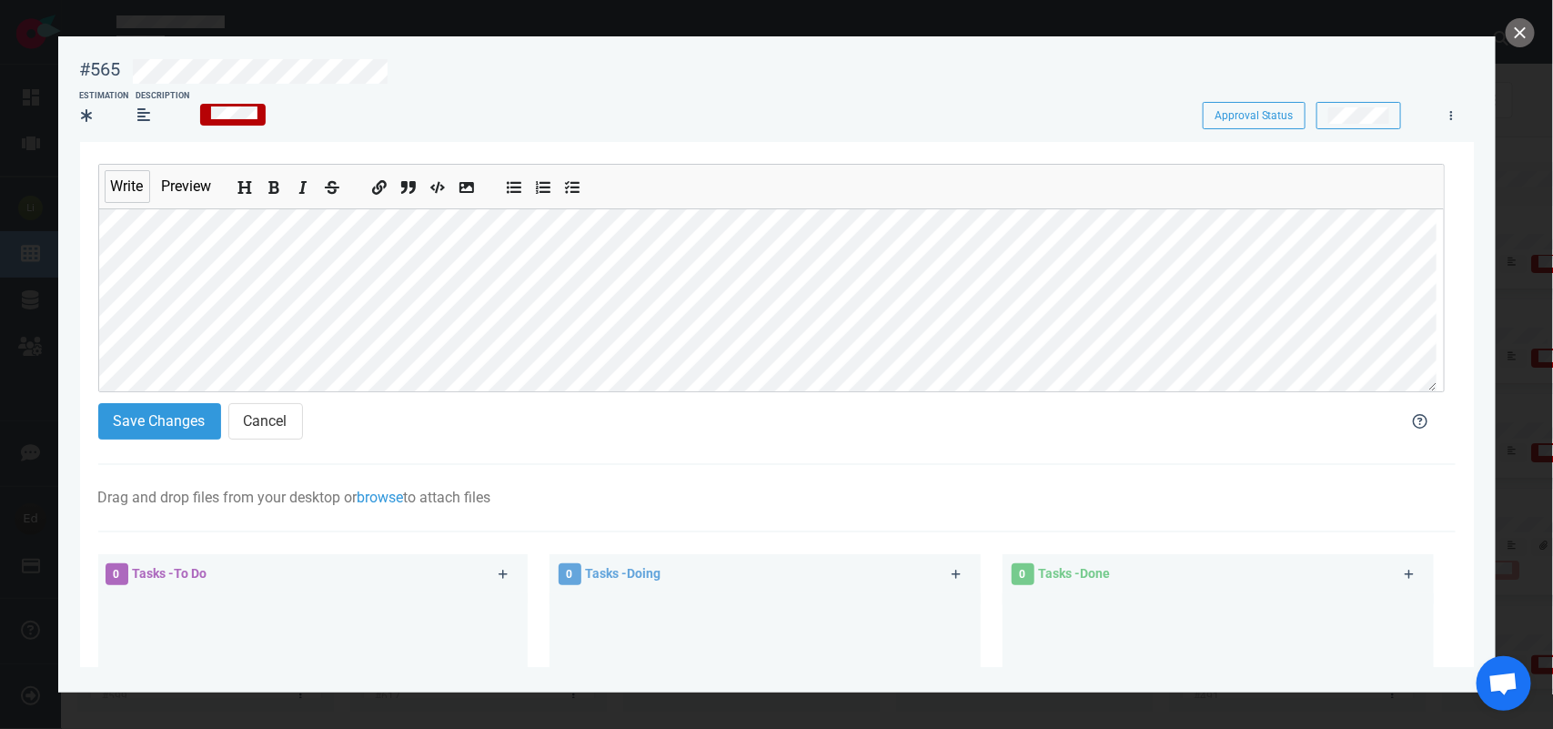
click at [98, 293] on div "Write Preview" at bounding box center [771, 278] width 1347 height 228
click at [275, 187] on icon "Add bold text" at bounding box center [274, 188] width 11 height 13
click at [147, 415] on button "Save Changes" at bounding box center [159, 421] width 123 height 36
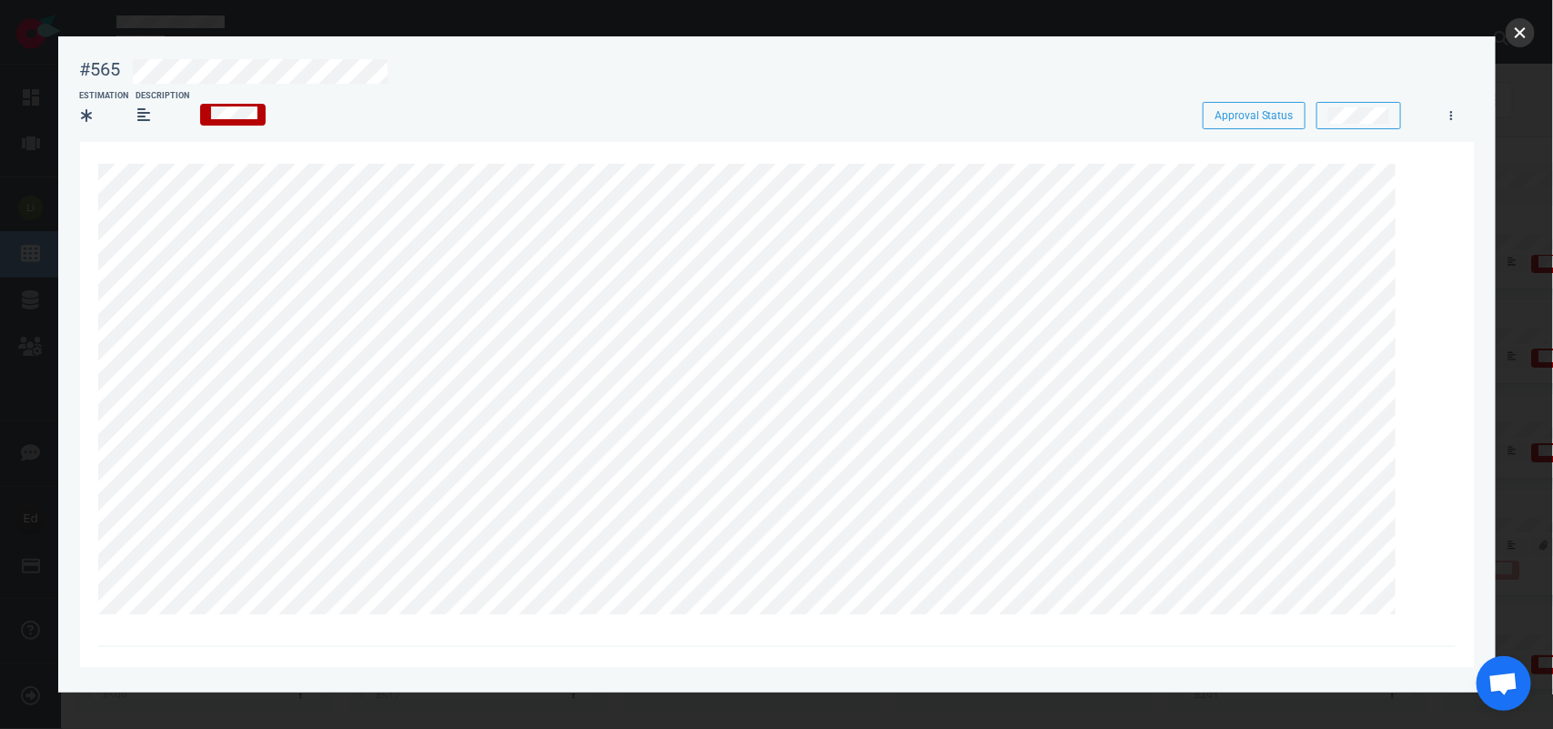
click at [1516, 39] on button "close" at bounding box center [1520, 32] width 29 height 29
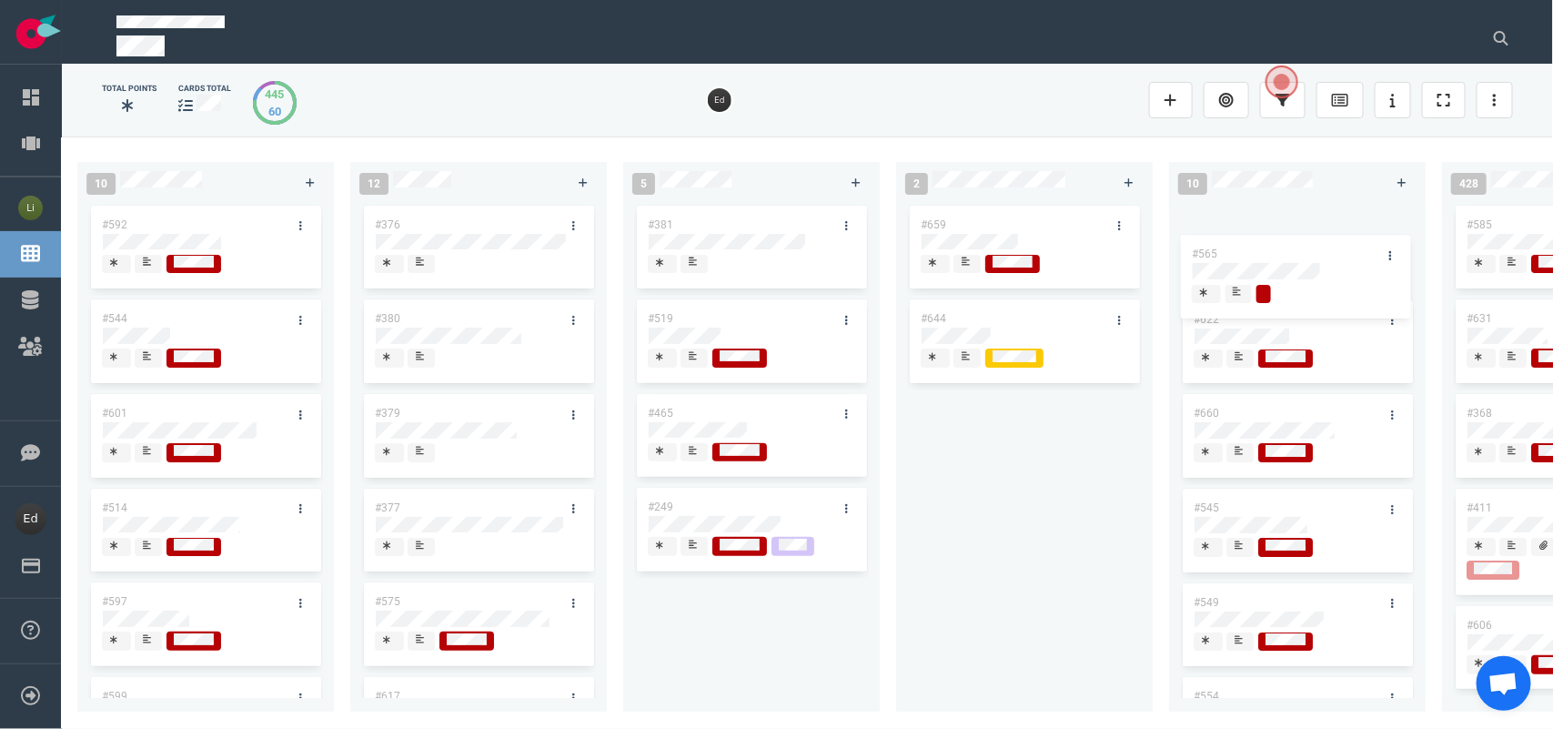
drag, startPoint x: 713, startPoint y: 310, endPoint x: 1256, endPoint y: 228, distance: 549.6
click at [1254, 228] on div "0 5 #666 #665 #610 #663 #653 14 #661 #656 #641 #639 #634 #635 #608 #611 #602 3 …" at bounding box center [808, 433] width 1492 height 592
